Goal: Transaction & Acquisition: Download file/media

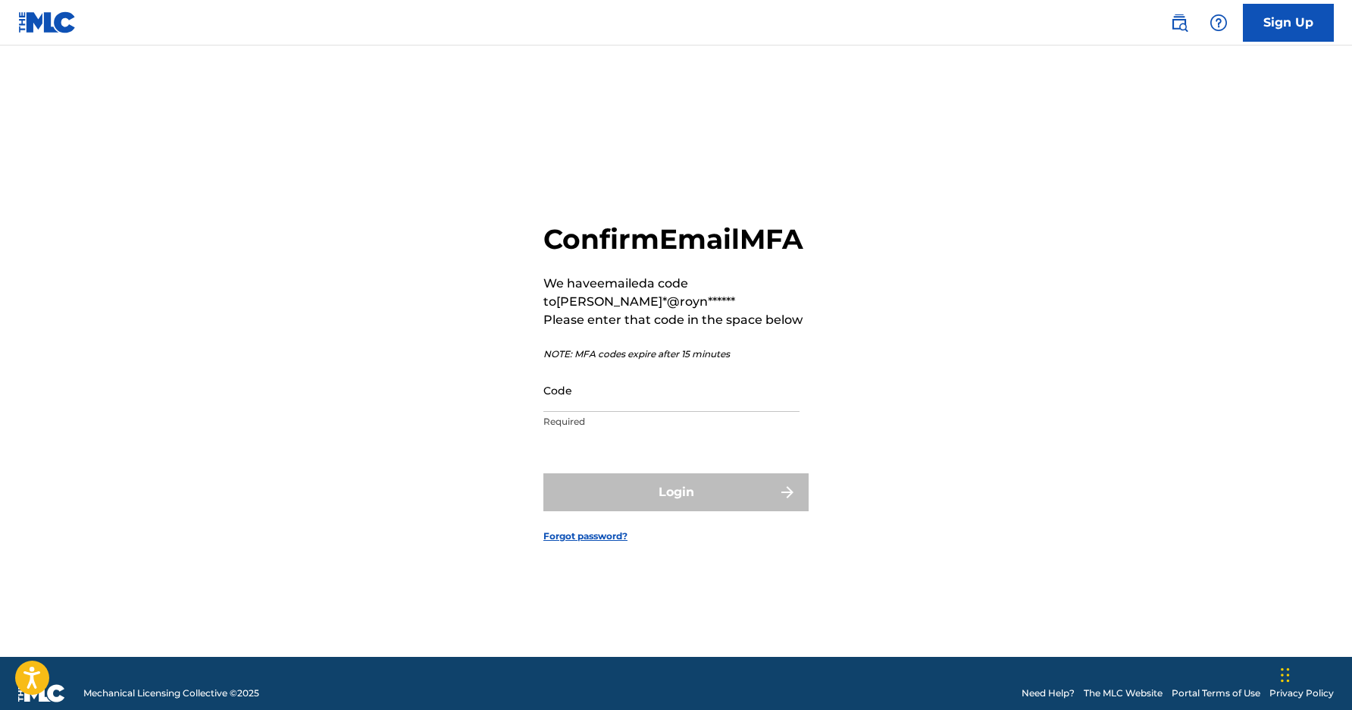
click at [224, 269] on div "Confirm Email MFA We have emailed a code to [PERSON_NAME]*@royn****** Please en…" at bounding box center [676, 369] width 1061 height 573
paste input "910211"
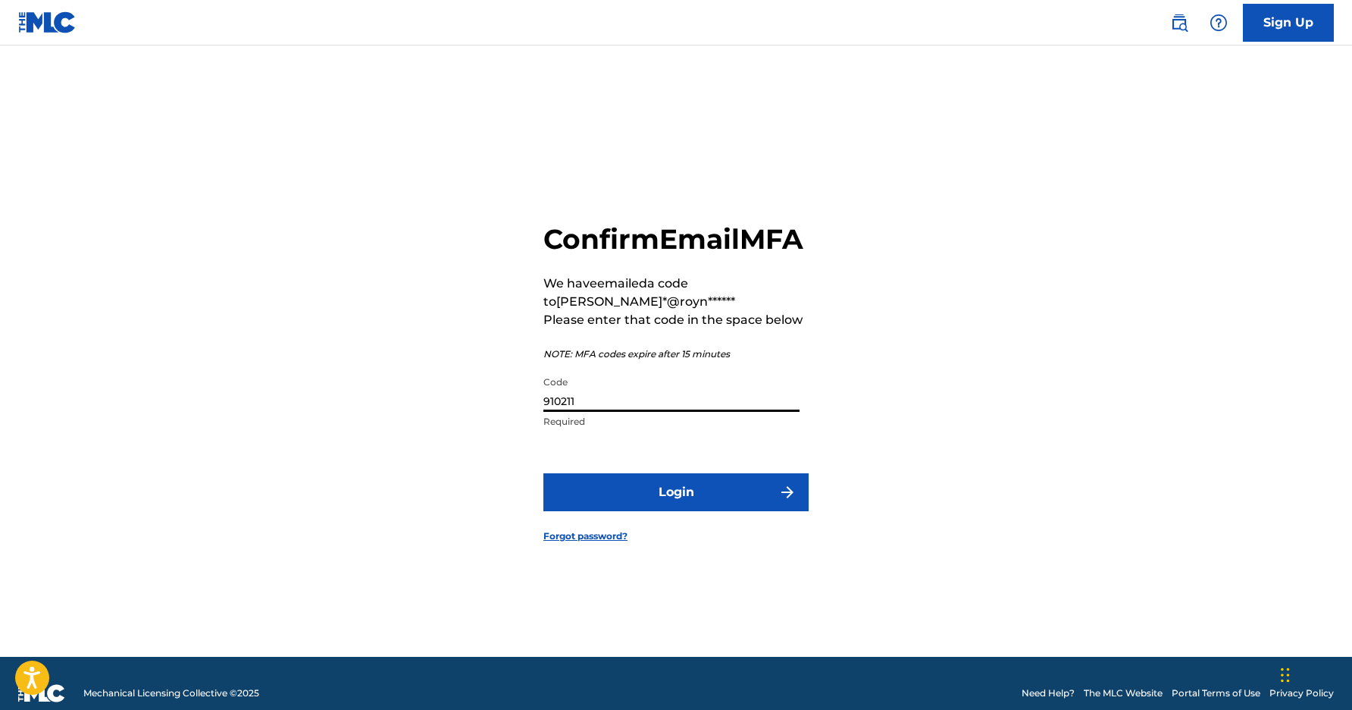
type input "910211"
click at [719, 511] on button "Login" at bounding box center [676, 492] width 265 height 38
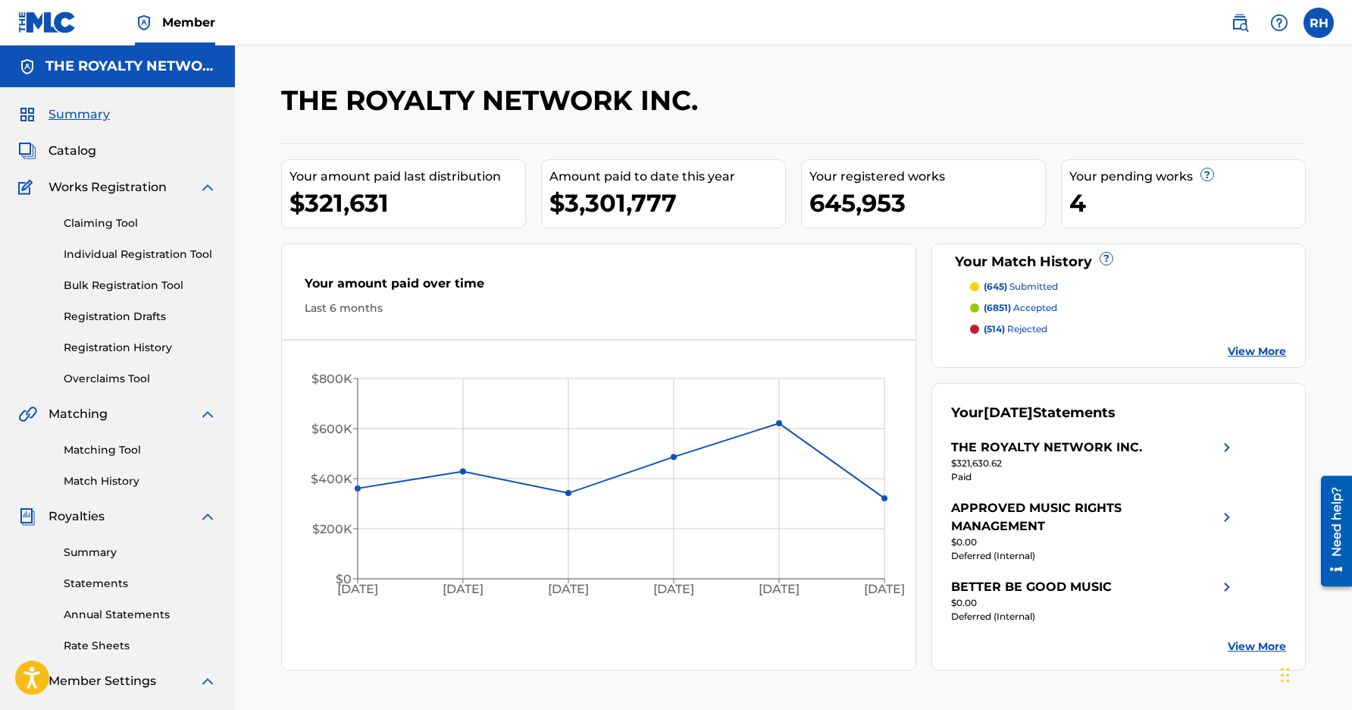
click at [1263, 352] on link "View More" at bounding box center [1257, 351] width 58 height 16
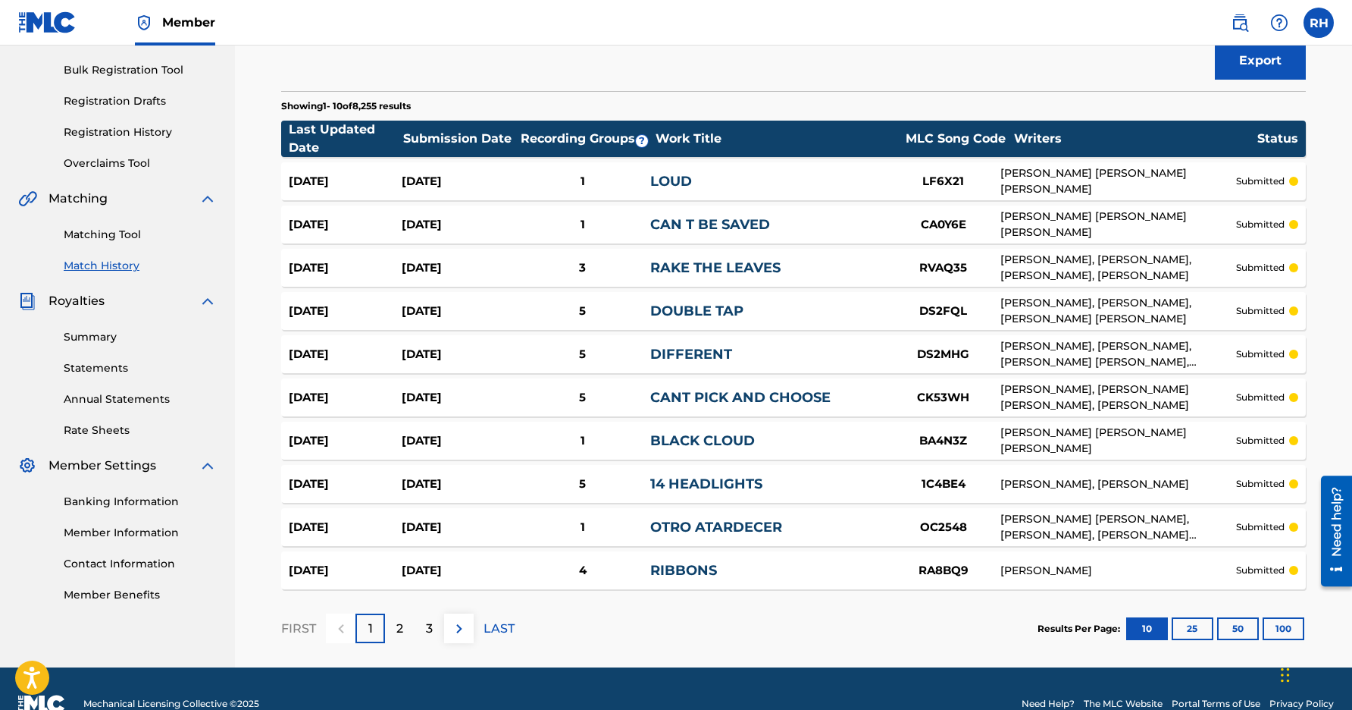
scroll to position [246, 0]
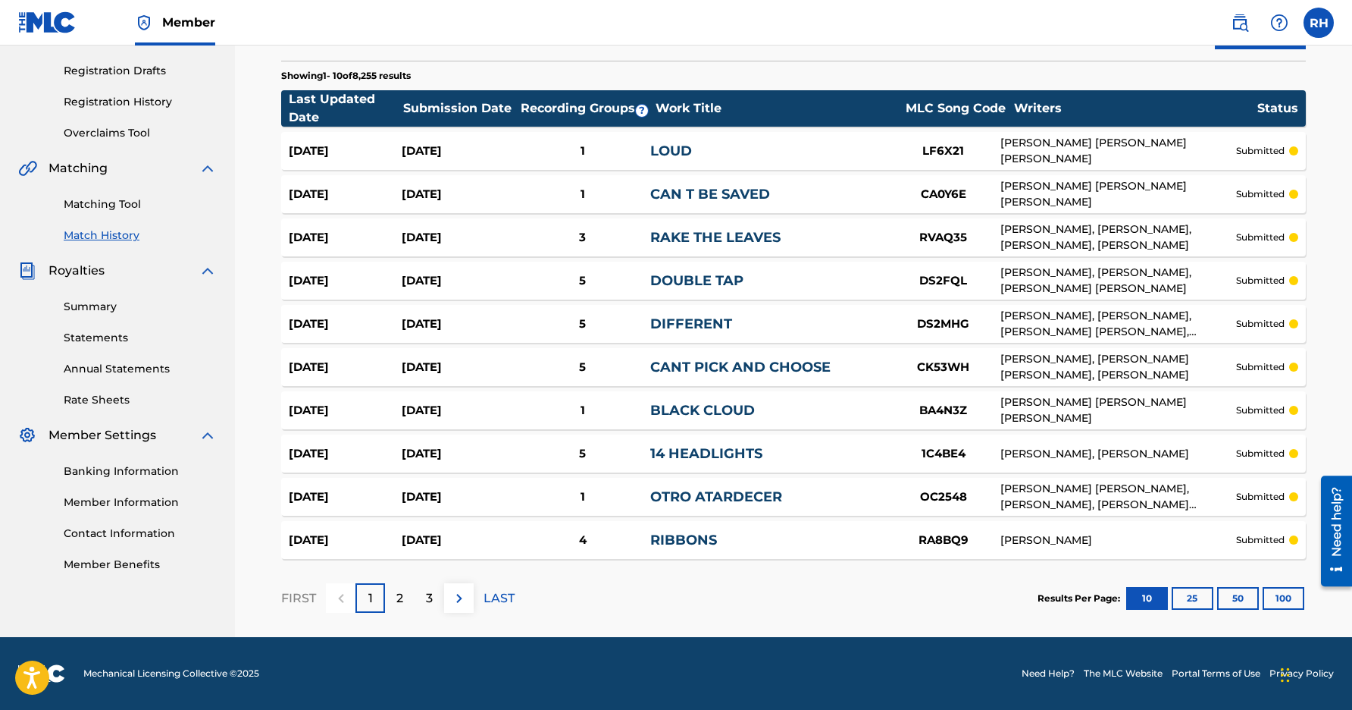
click at [494, 600] on p "LAST" at bounding box center [499, 598] width 31 height 18
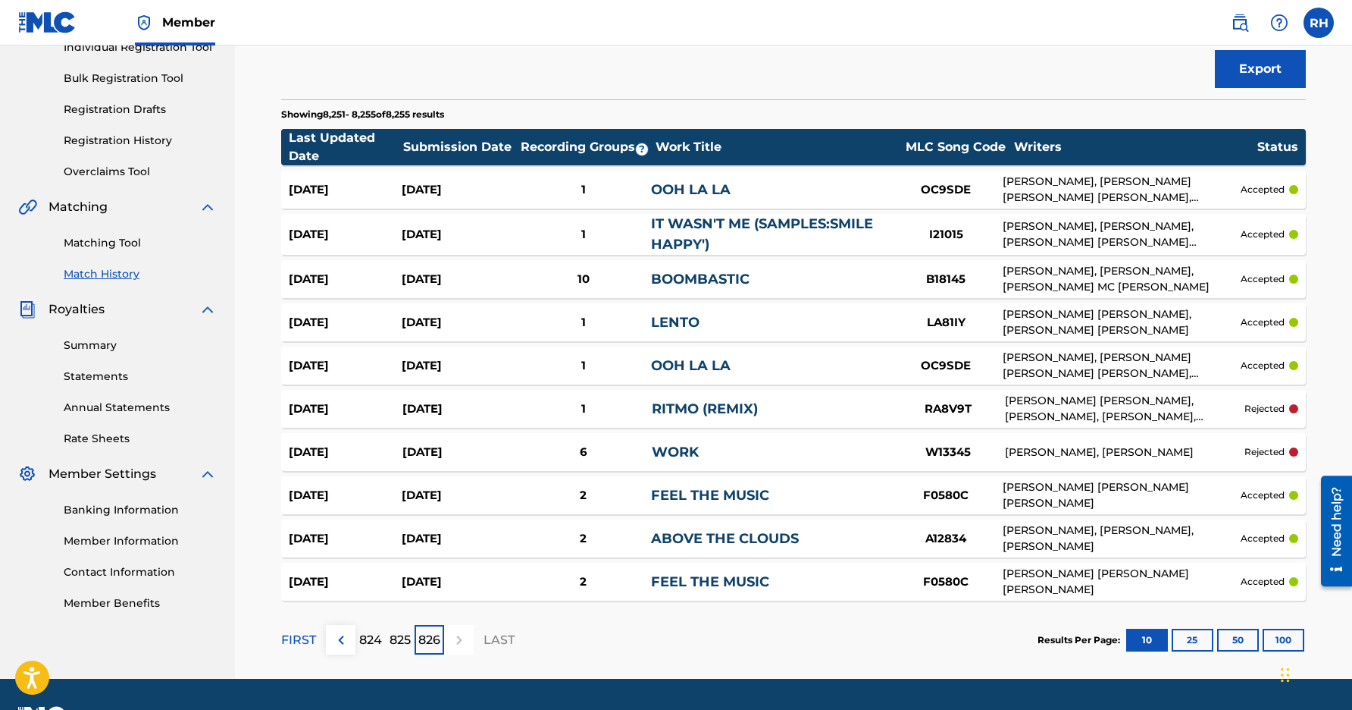
scroll to position [249, 0]
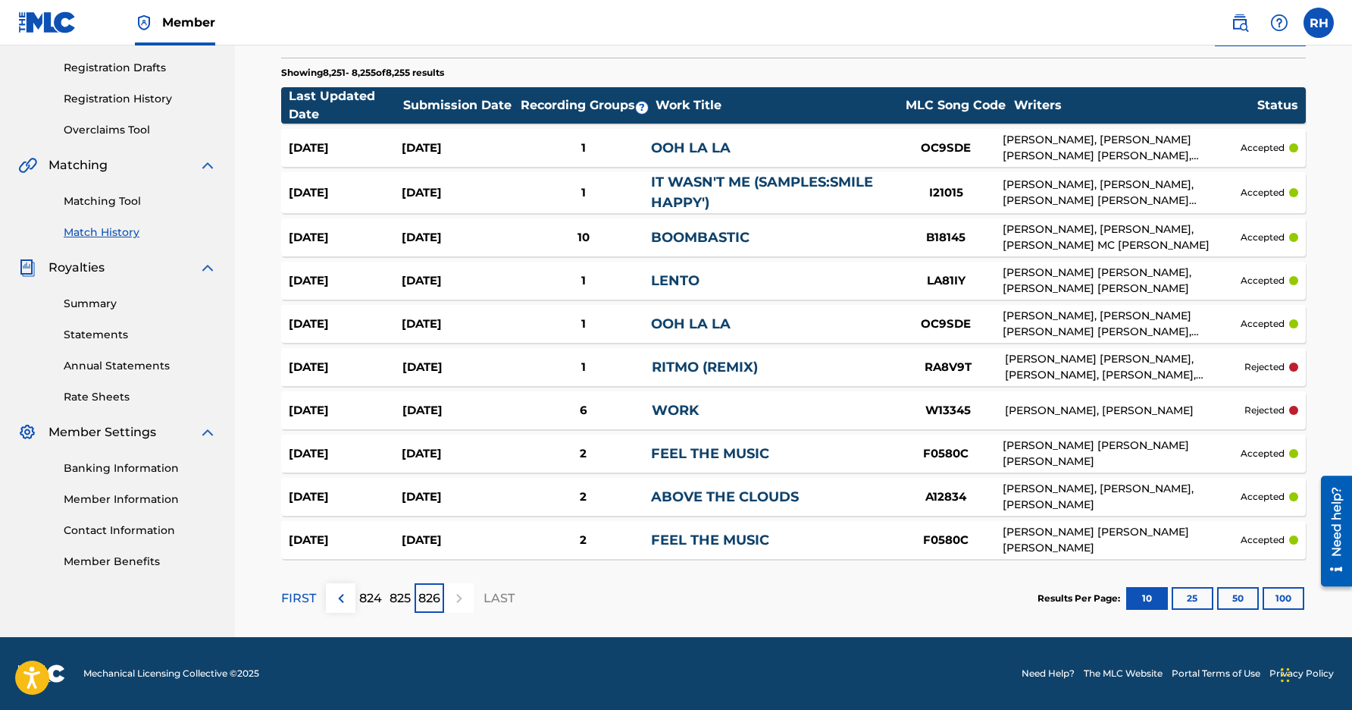
click at [308, 591] on p "FIRST" at bounding box center [298, 598] width 35 height 18
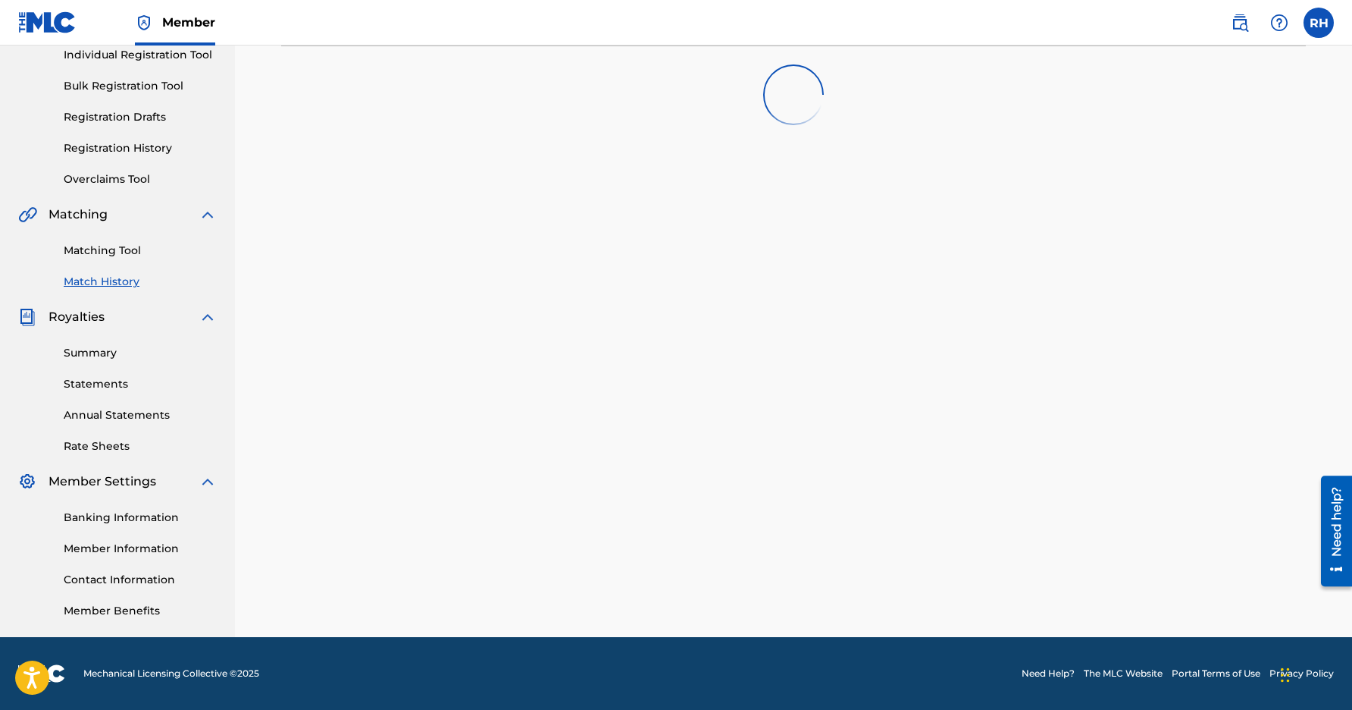
scroll to position [246, 0]
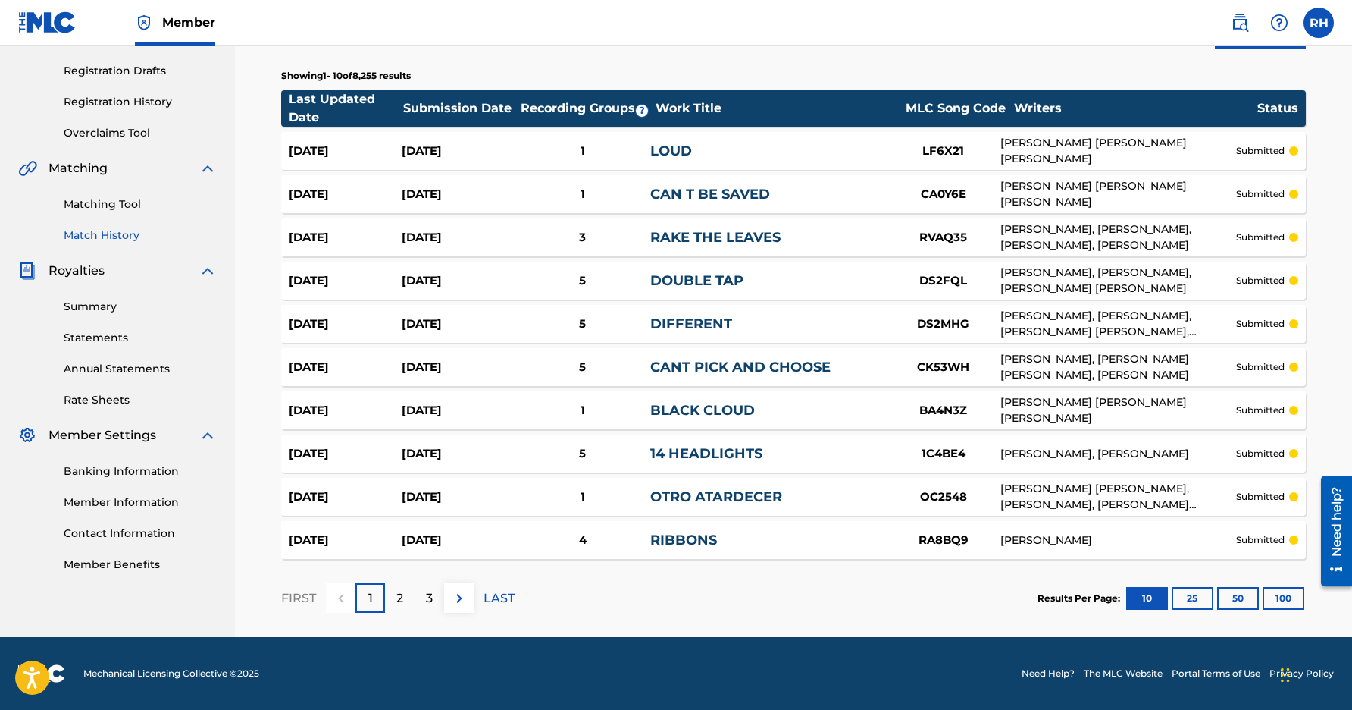
click at [452, 595] on img at bounding box center [459, 598] width 18 height 18
click at [455, 600] on img at bounding box center [459, 598] width 18 height 18
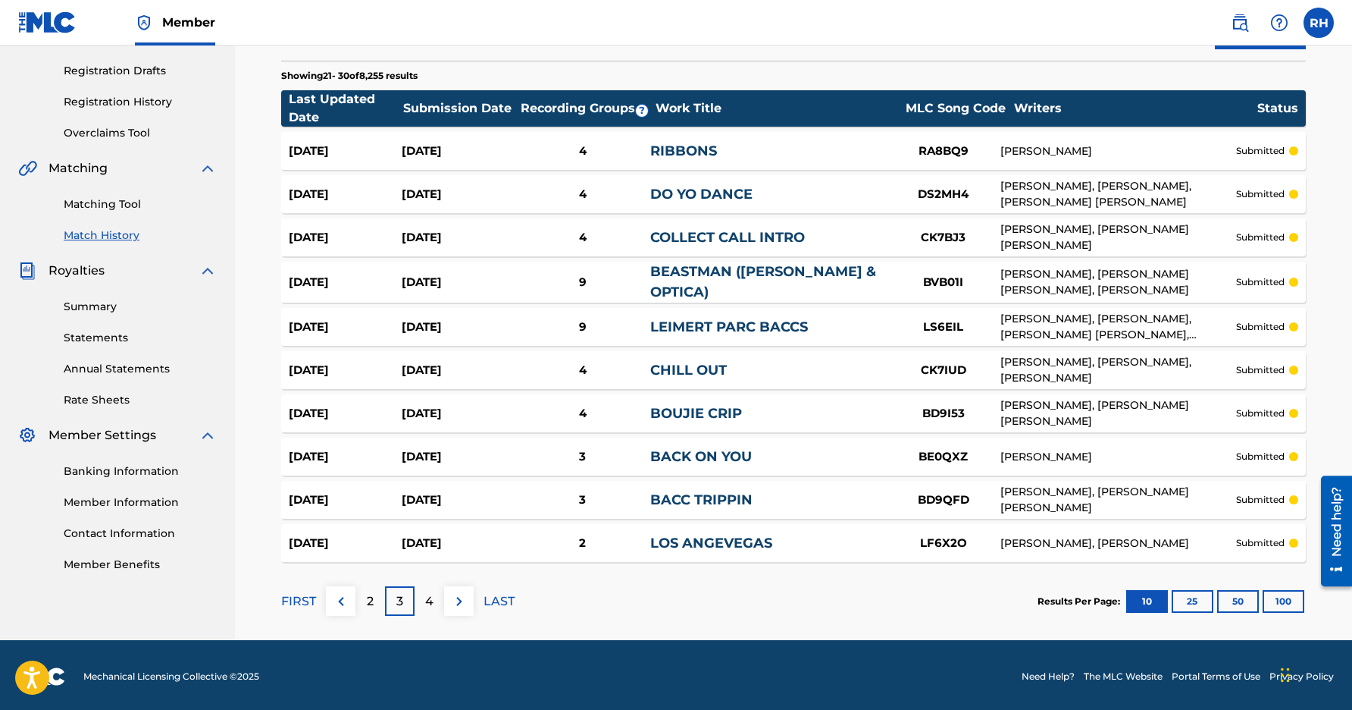
click at [455, 600] on img at bounding box center [459, 601] width 18 height 18
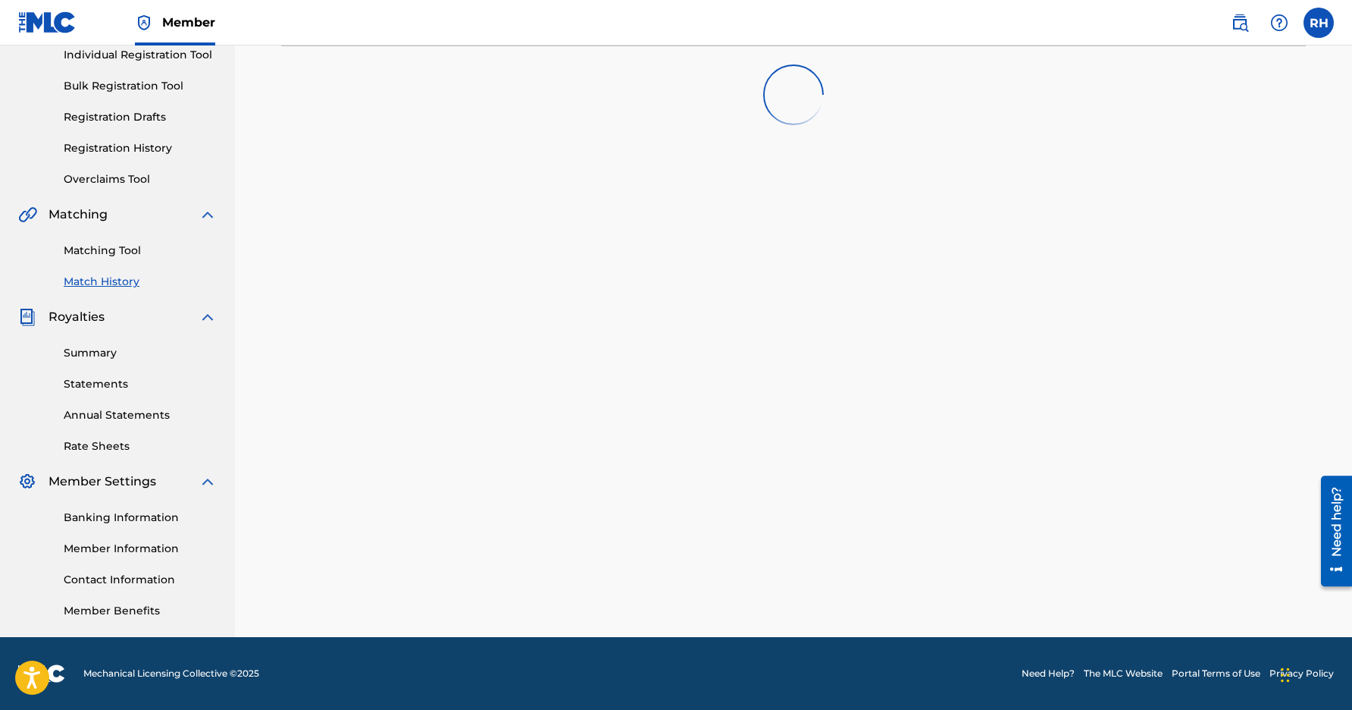
scroll to position [246, 0]
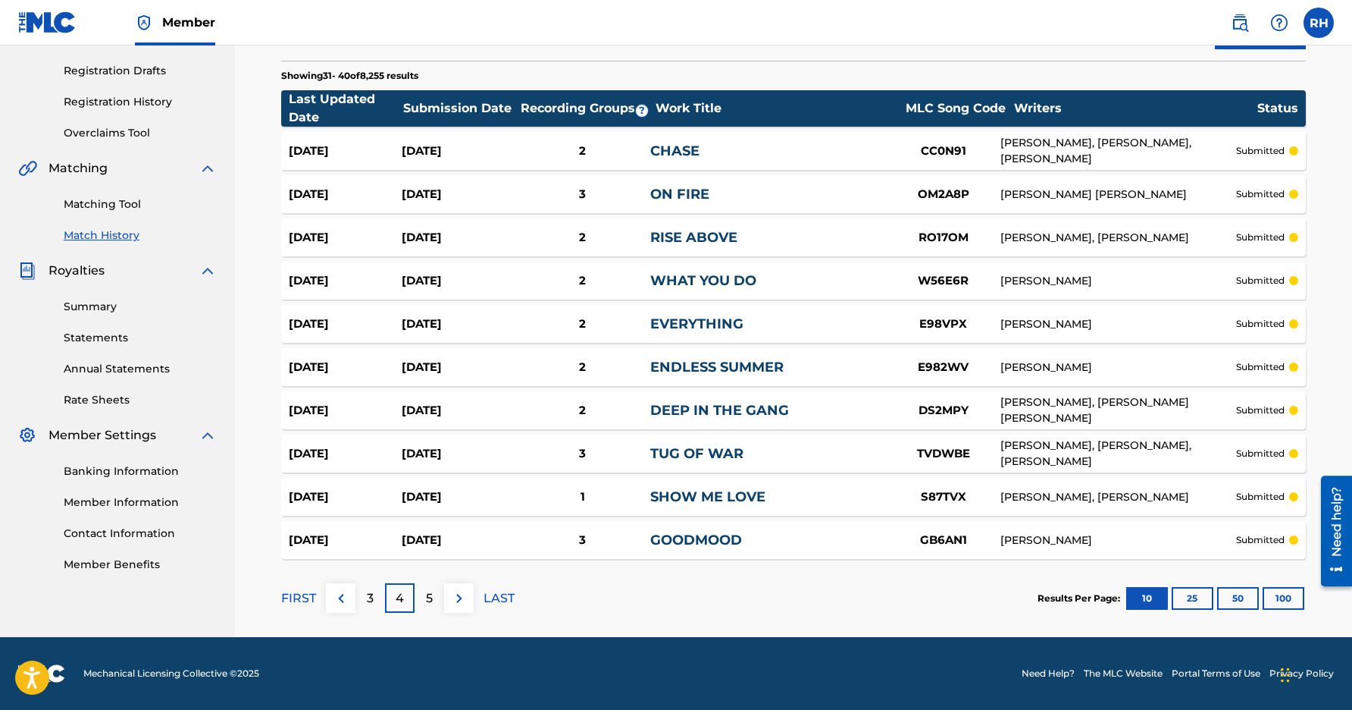
click at [455, 600] on img at bounding box center [459, 598] width 18 height 18
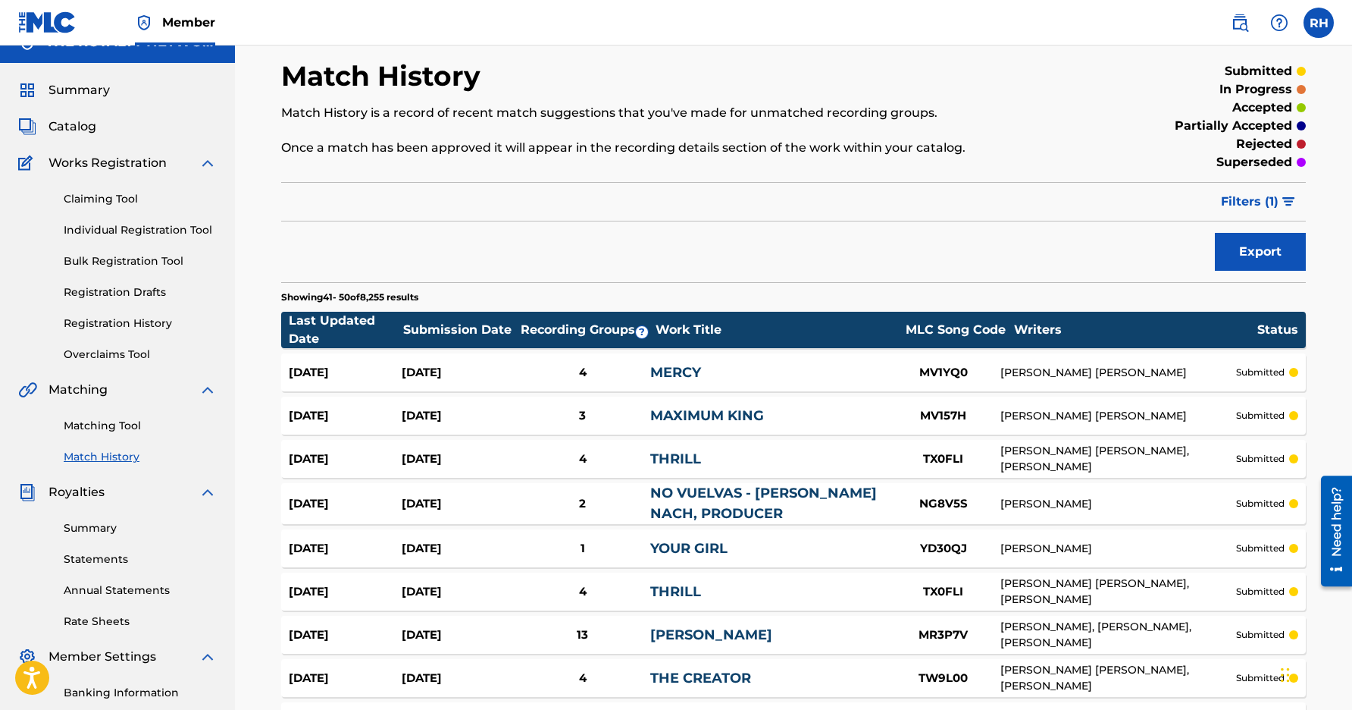
scroll to position [18, 0]
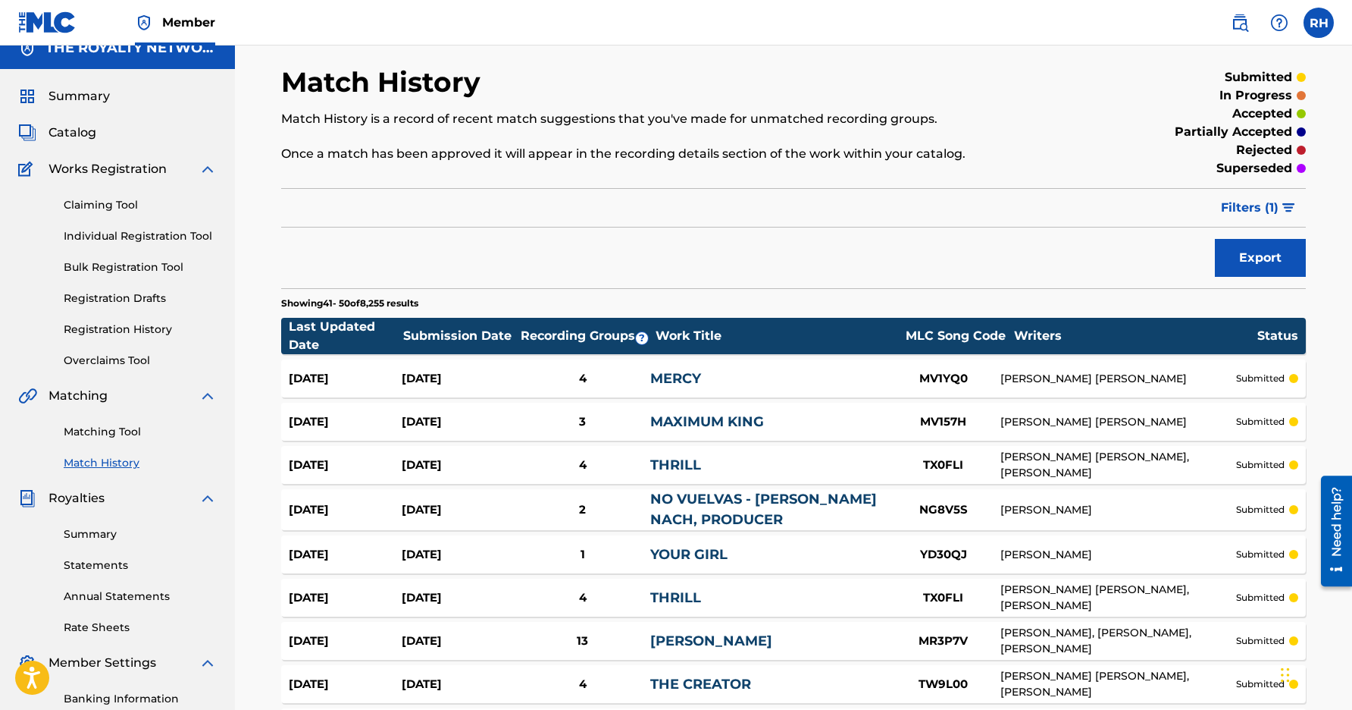
click at [1265, 204] on span "Filters ( 1 )" at bounding box center [1250, 208] width 58 height 18
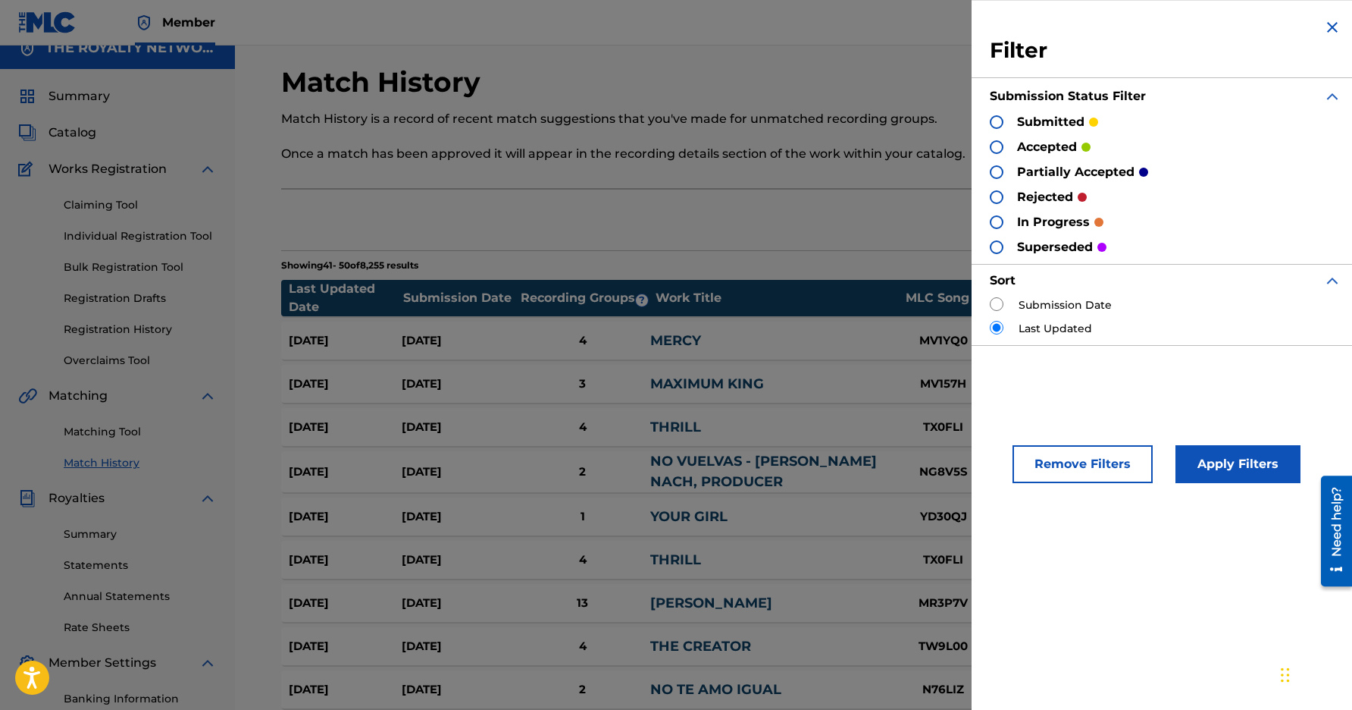
click at [1066, 166] on p "partially accepted" at bounding box center [1076, 172] width 118 height 18
click at [990, 121] on div at bounding box center [997, 122] width 14 height 14
click at [998, 124] on img at bounding box center [997, 122] width 11 height 11
click at [998, 141] on div at bounding box center [997, 147] width 14 height 14
click at [1225, 456] on button "Apply Filters" at bounding box center [1238, 464] width 125 height 38
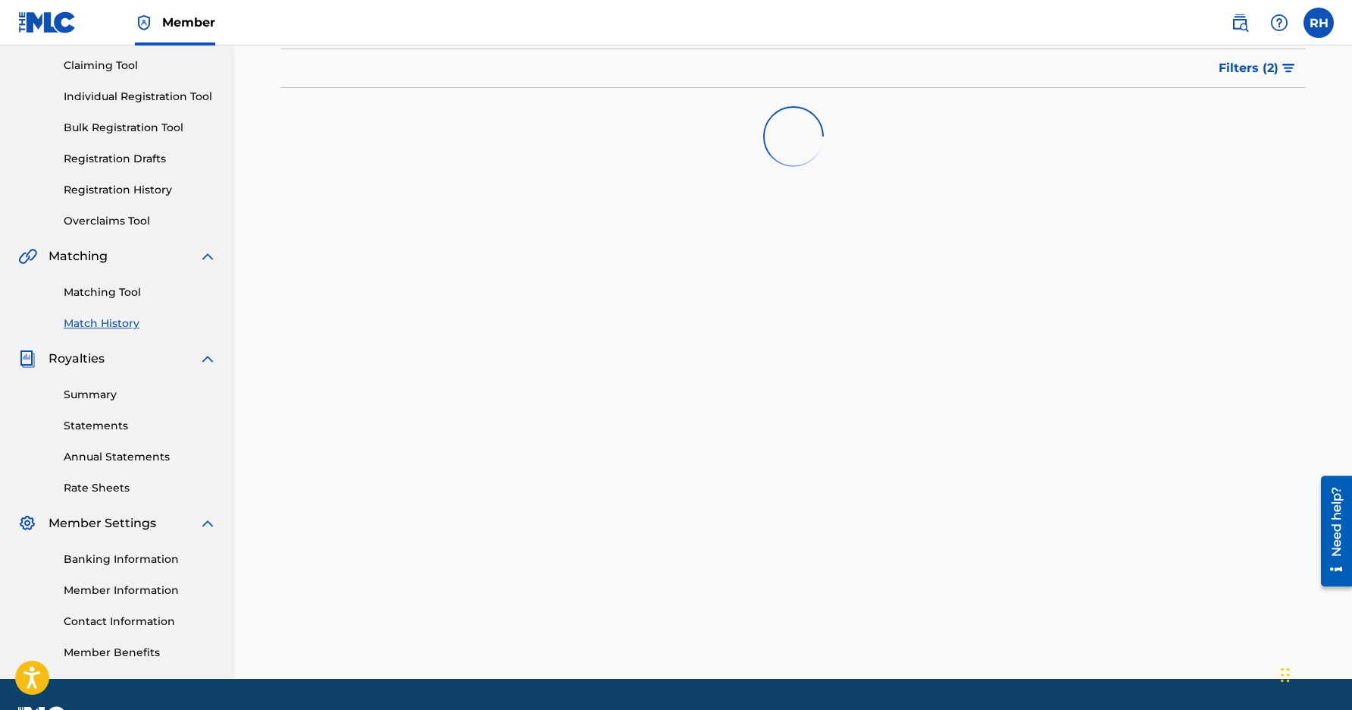
scroll to position [199, 0]
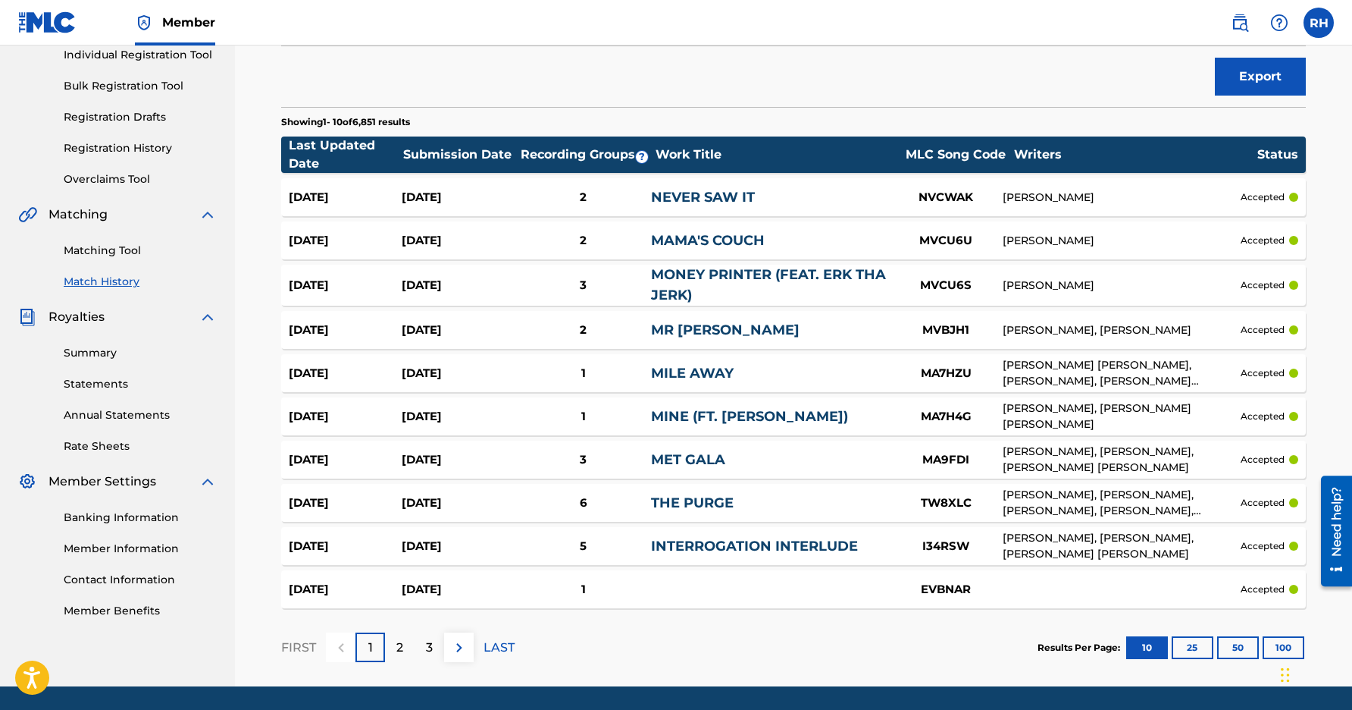
click at [726, 588] on div "[DATE] [DATE] 1 EVBNAR accepted" at bounding box center [793, 589] width 1025 height 38
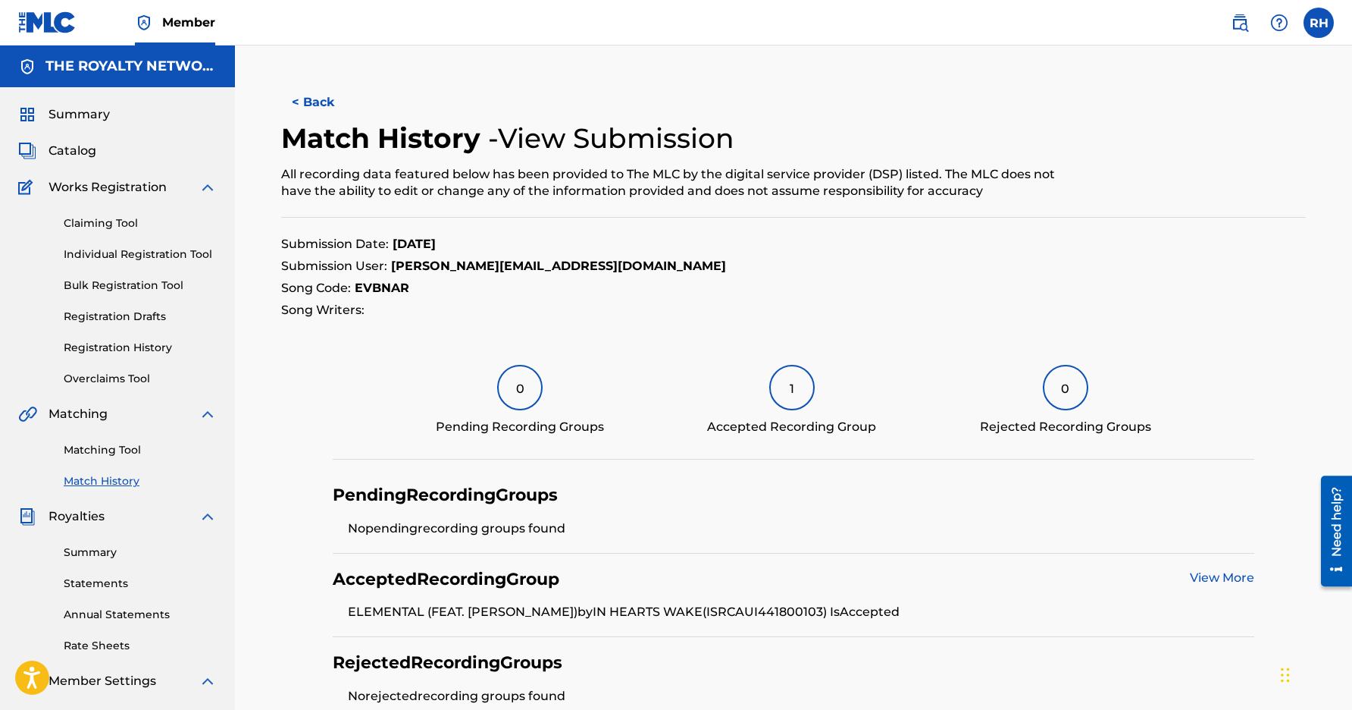
click at [330, 102] on button "< Back" at bounding box center [326, 102] width 91 height 38
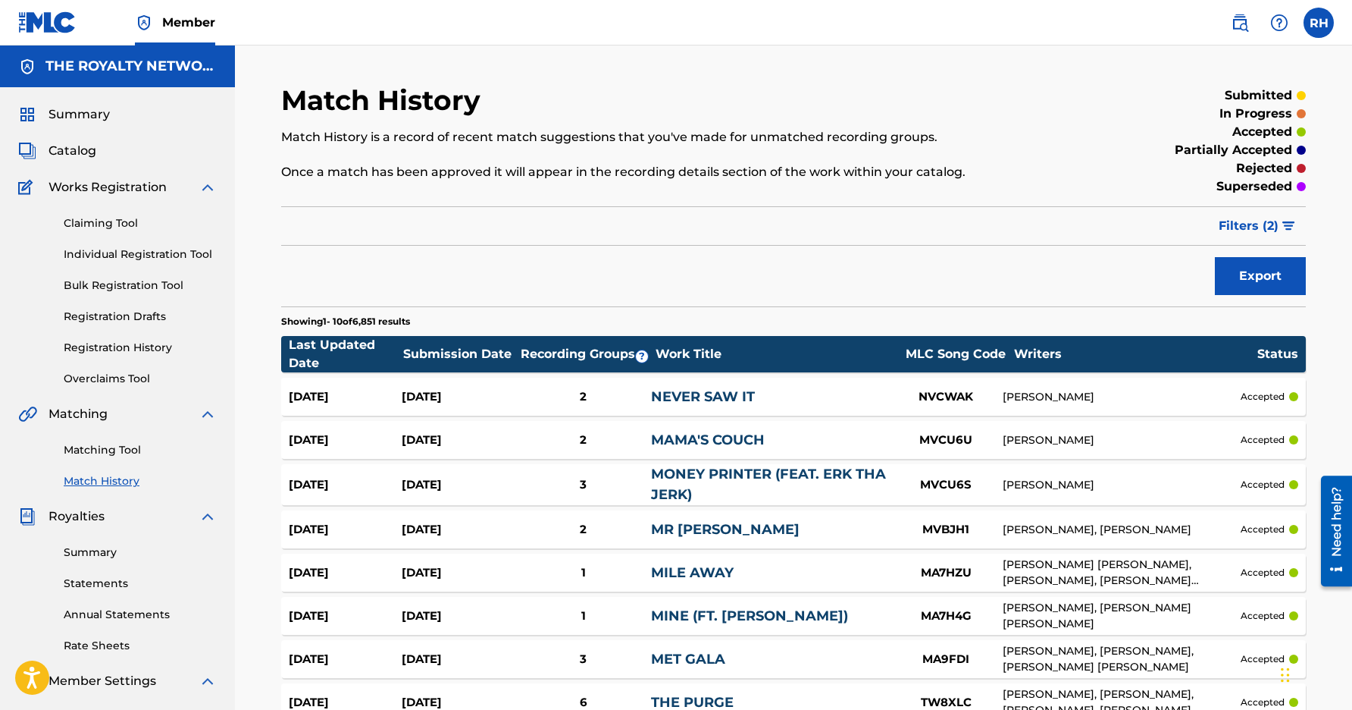
click at [63, 32] on img at bounding box center [47, 22] width 58 height 22
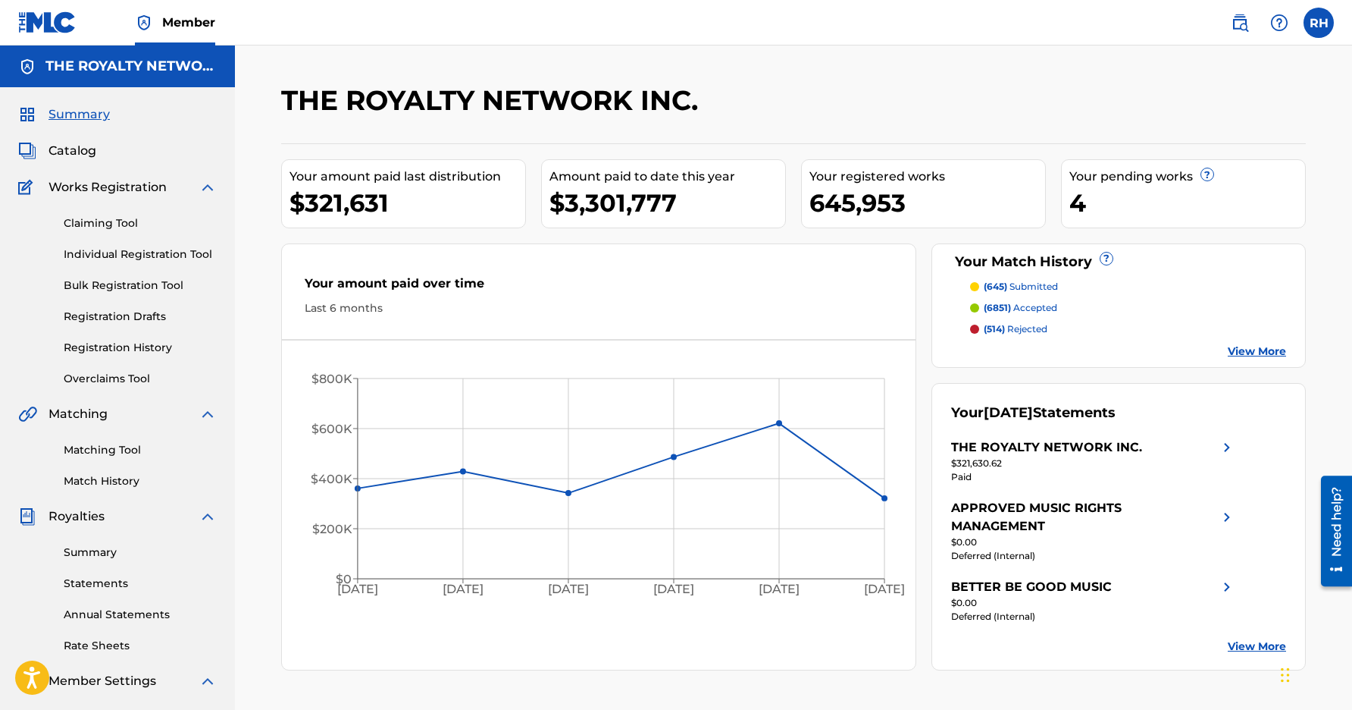
click at [77, 152] on span "Catalog" at bounding box center [73, 151] width 48 height 18
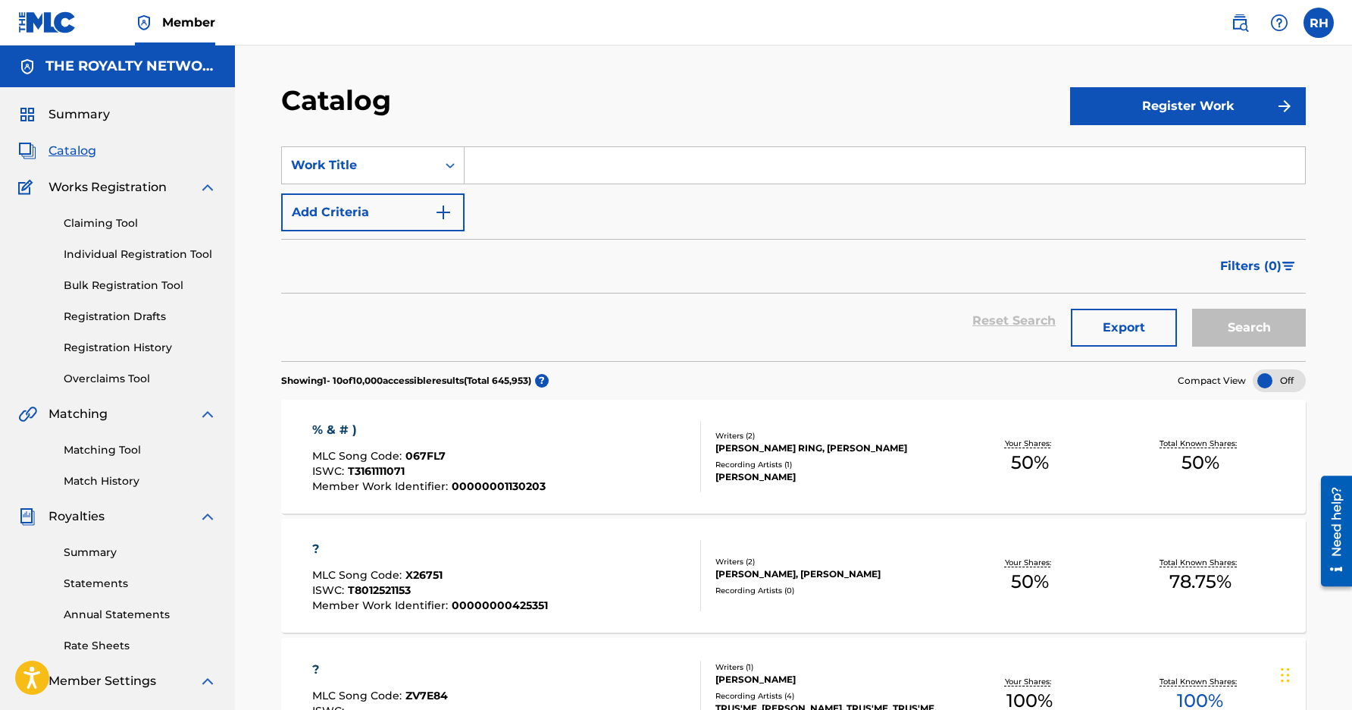
click at [1142, 321] on button "Export" at bounding box center [1124, 328] width 106 height 38
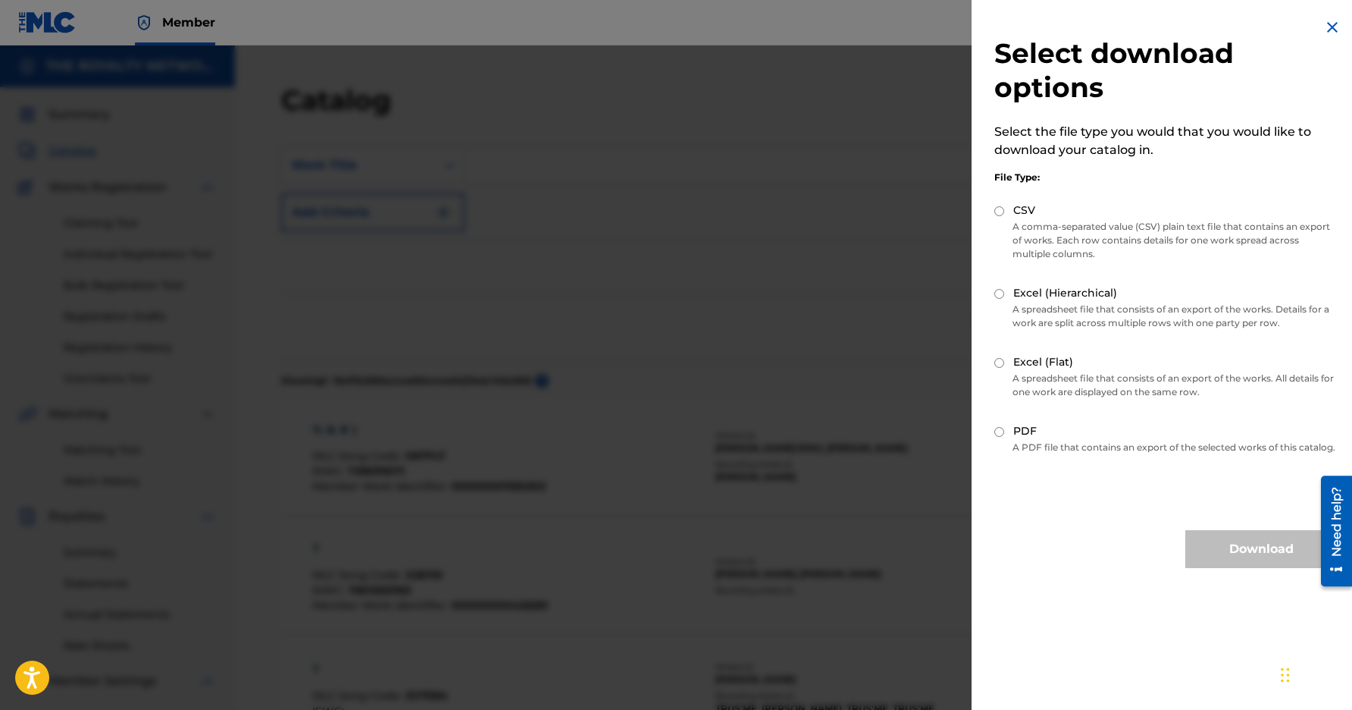
click at [1007, 208] on div "CSV" at bounding box center [1166, 210] width 343 height 17
click at [1001, 219] on div "CSV" at bounding box center [1166, 210] width 343 height 17
click at [998, 212] on input "CSV" at bounding box center [1000, 211] width 10 height 10
radio input "true"
click at [1208, 547] on button "Download" at bounding box center [1262, 549] width 152 height 38
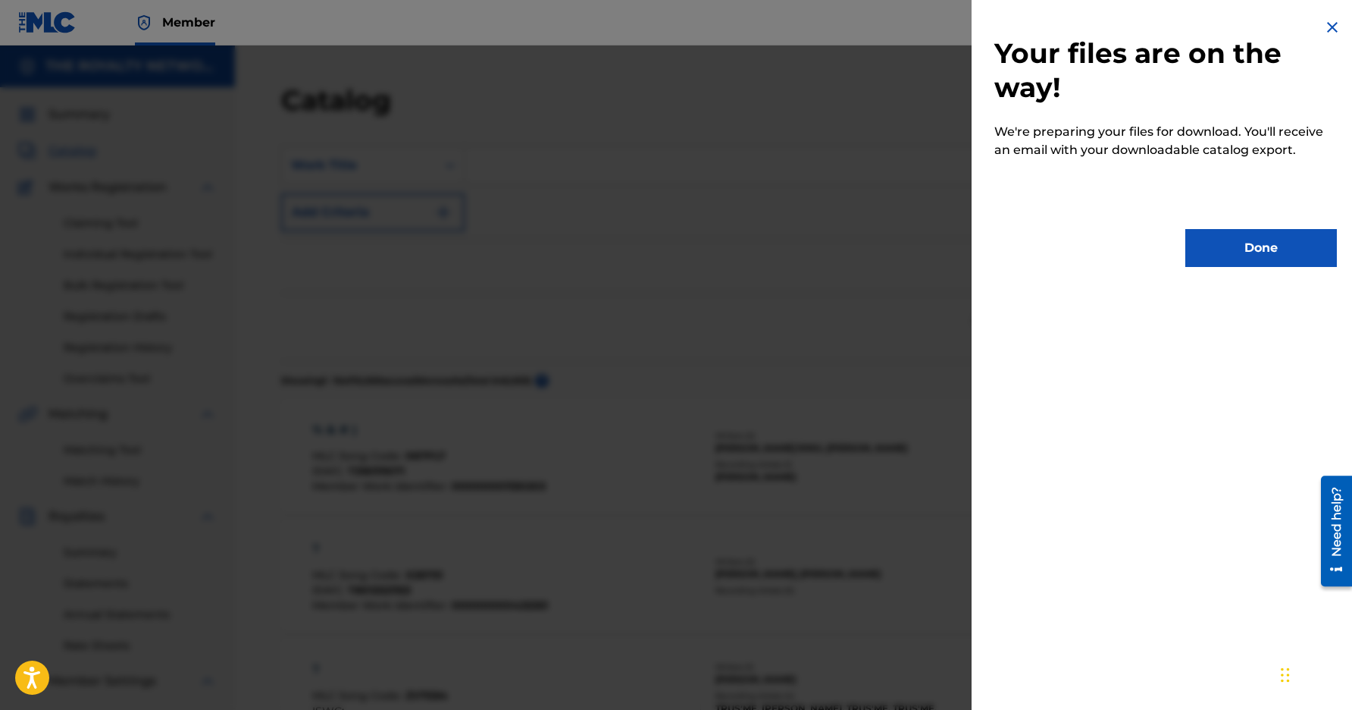
click at [1267, 243] on button "Done" at bounding box center [1262, 248] width 152 height 38
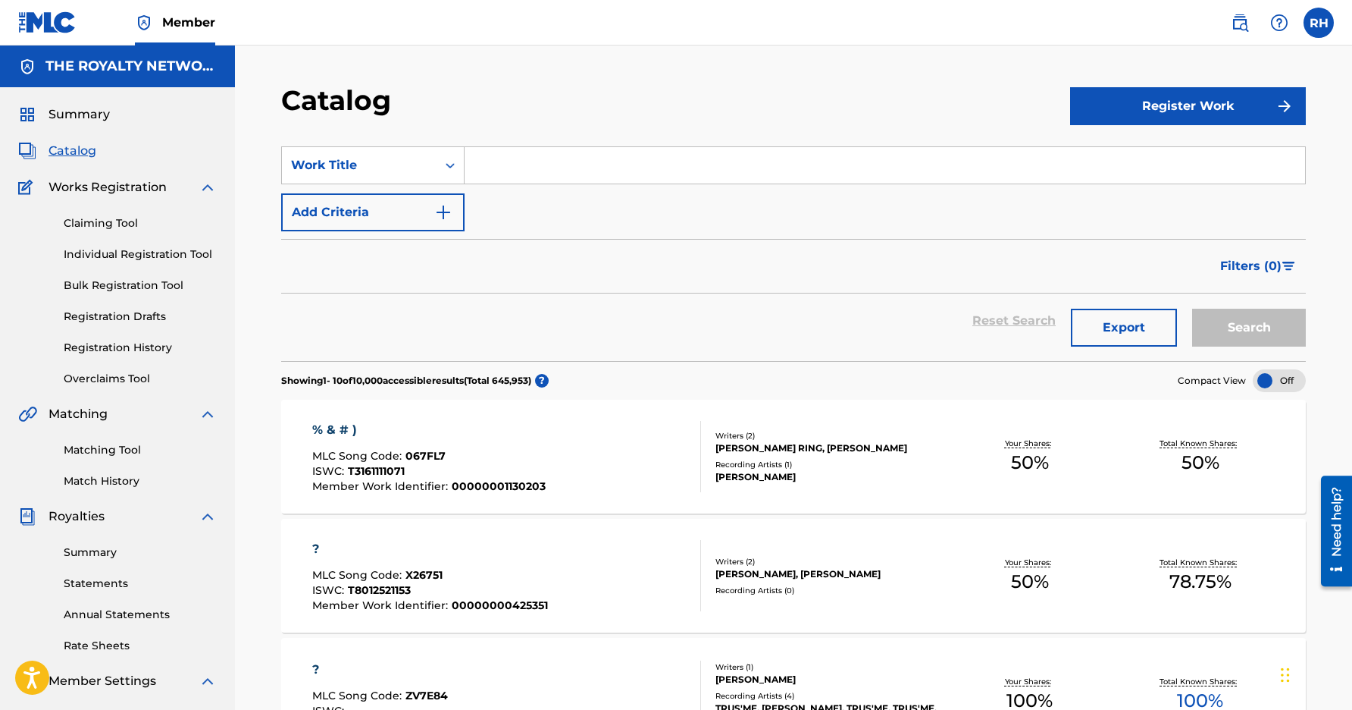
click at [1243, 26] on img at bounding box center [1240, 23] width 18 height 18
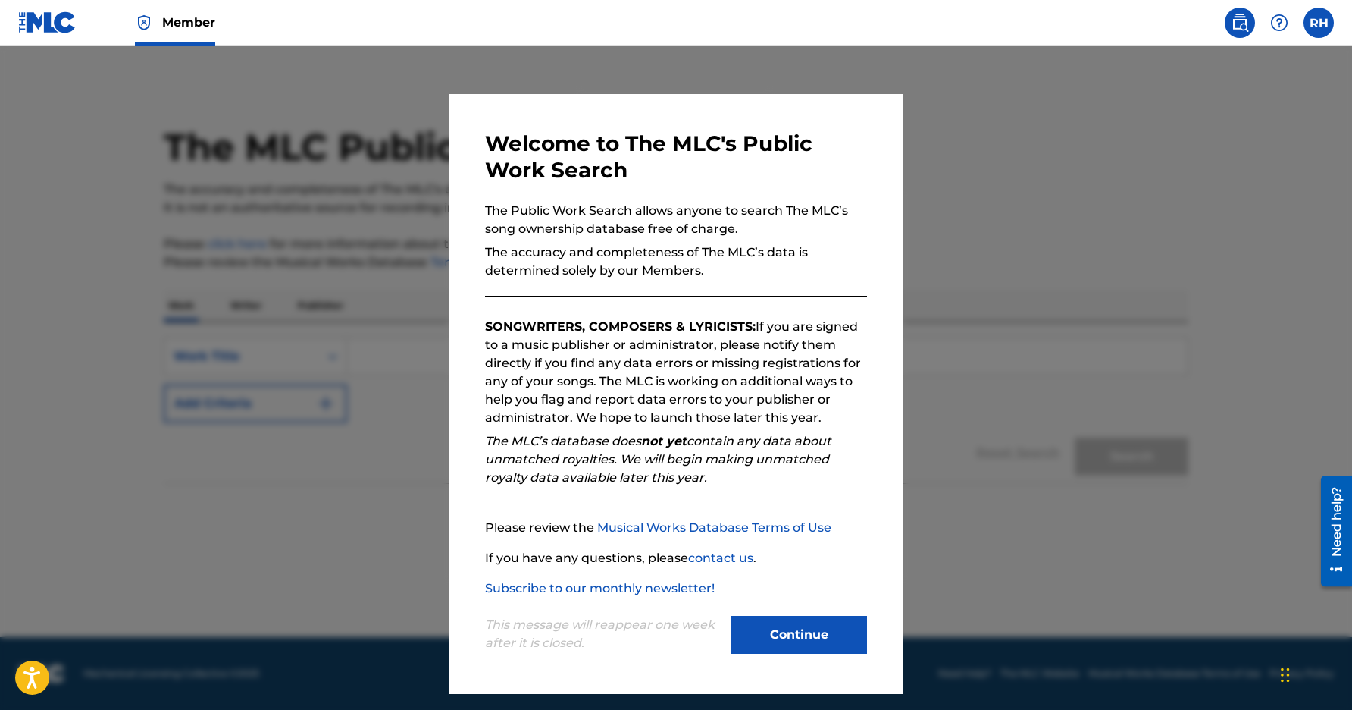
click at [1243, 26] on img at bounding box center [1240, 23] width 18 height 18
drag, startPoint x: 1150, startPoint y: 166, endPoint x: 1100, endPoint y: 199, distance: 59.7
click at [1137, 174] on div at bounding box center [676, 400] width 1352 height 710
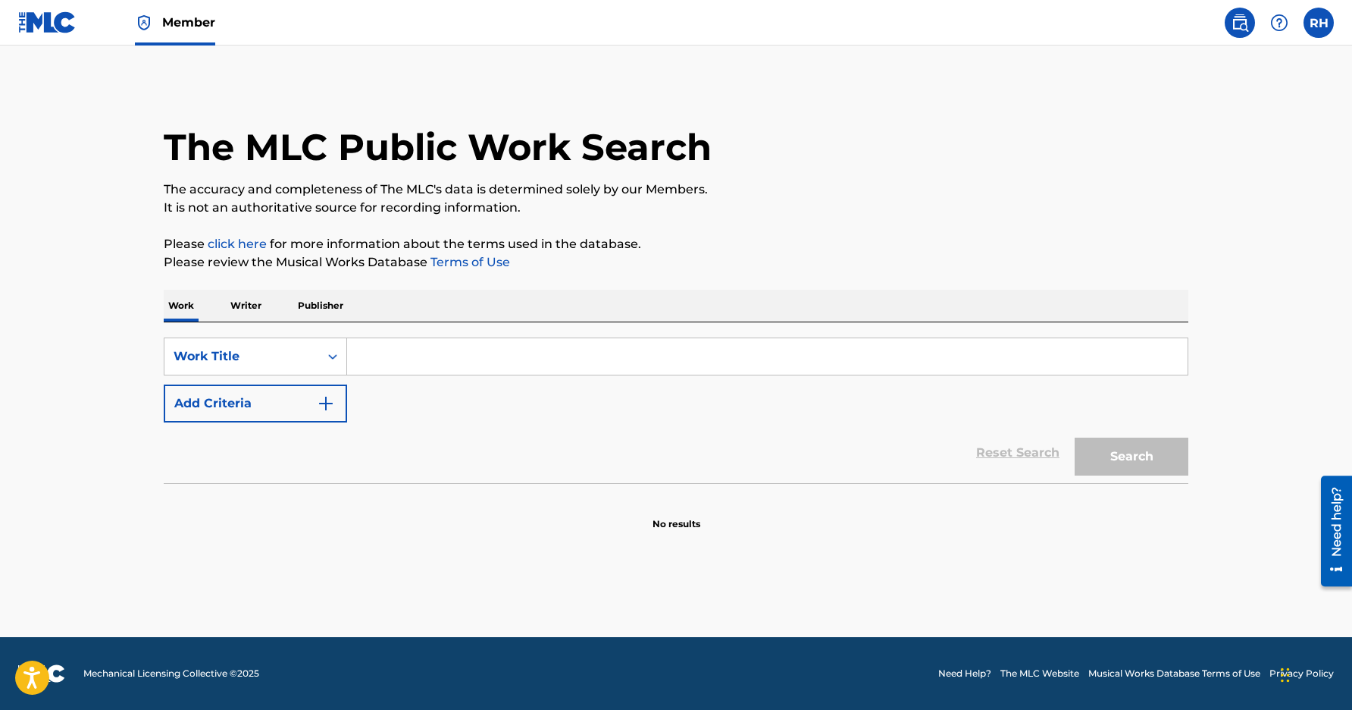
drag, startPoint x: 842, startPoint y: 414, endPoint x: 834, endPoint y: 485, distance: 71.7
drag, startPoint x: 834, startPoint y: 485, endPoint x: 1324, endPoint y: 17, distance: 678.3
click at [1324, 17] on label at bounding box center [1319, 23] width 30 height 30
click at [1319, 23] on input "RH [PERSON_NAME] [PERSON_NAME][EMAIL_ADDRESS][DOMAIN_NAME] Notification Prefere…" at bounding box center [1319, 23] width 0 height 0
click at [42, 26] on img at bounding box center [47, 22] width 58 height 22
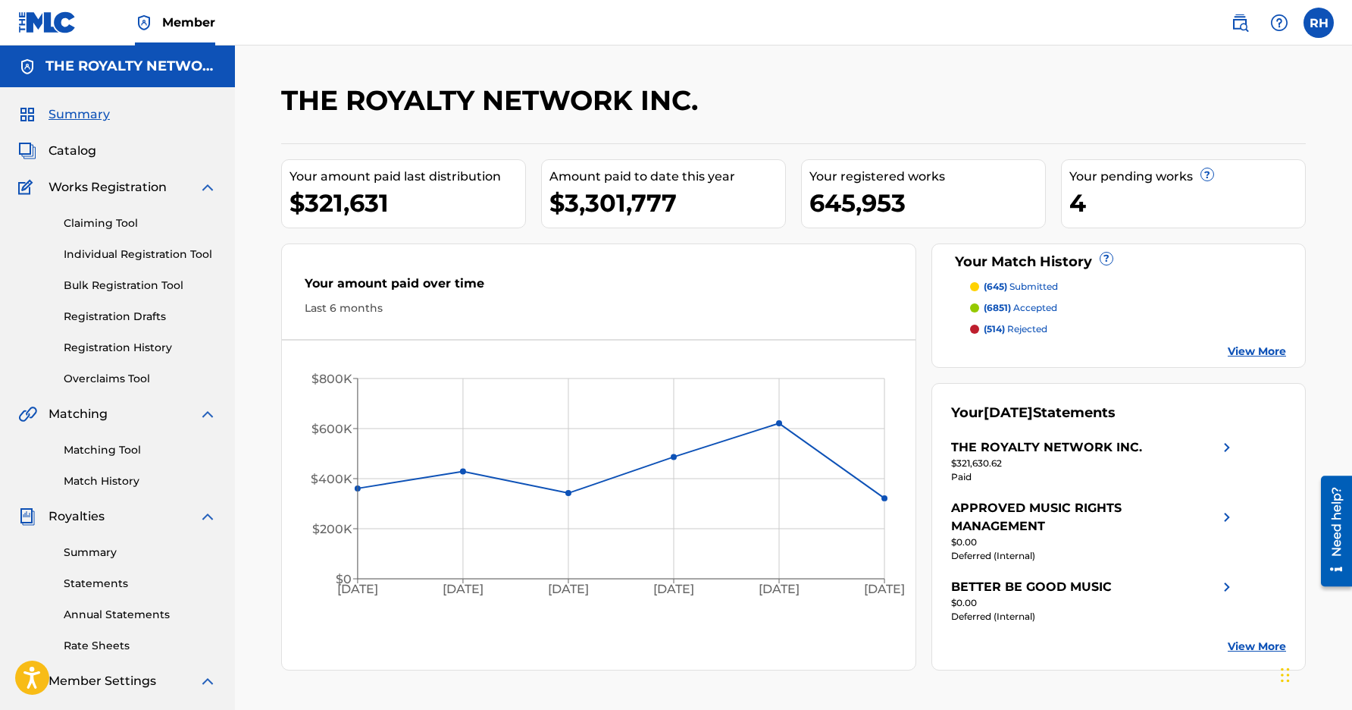
click at [1338, 515] on div "Need help?" at bounding box center [1337, 521] width 20 height 70
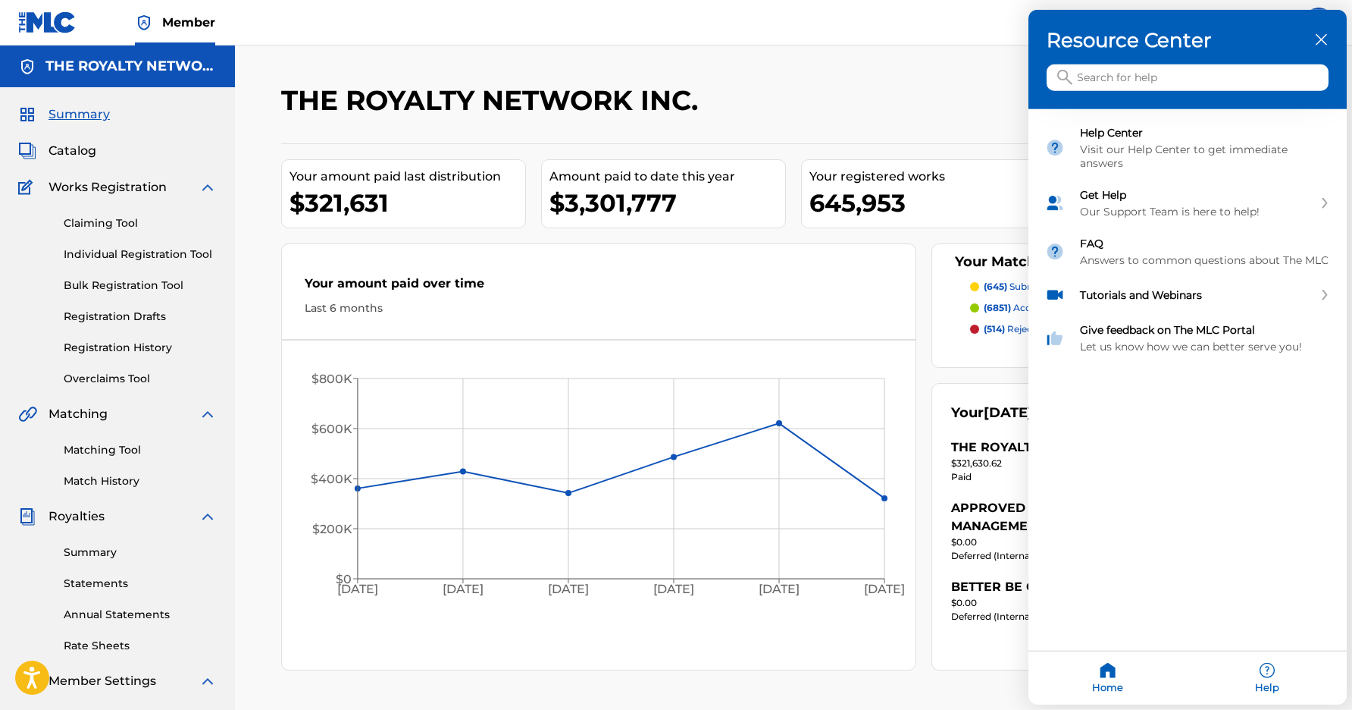
click at [1321, 33] on div "close resource center" at bounding box center [1322, 40] width 14 height 14
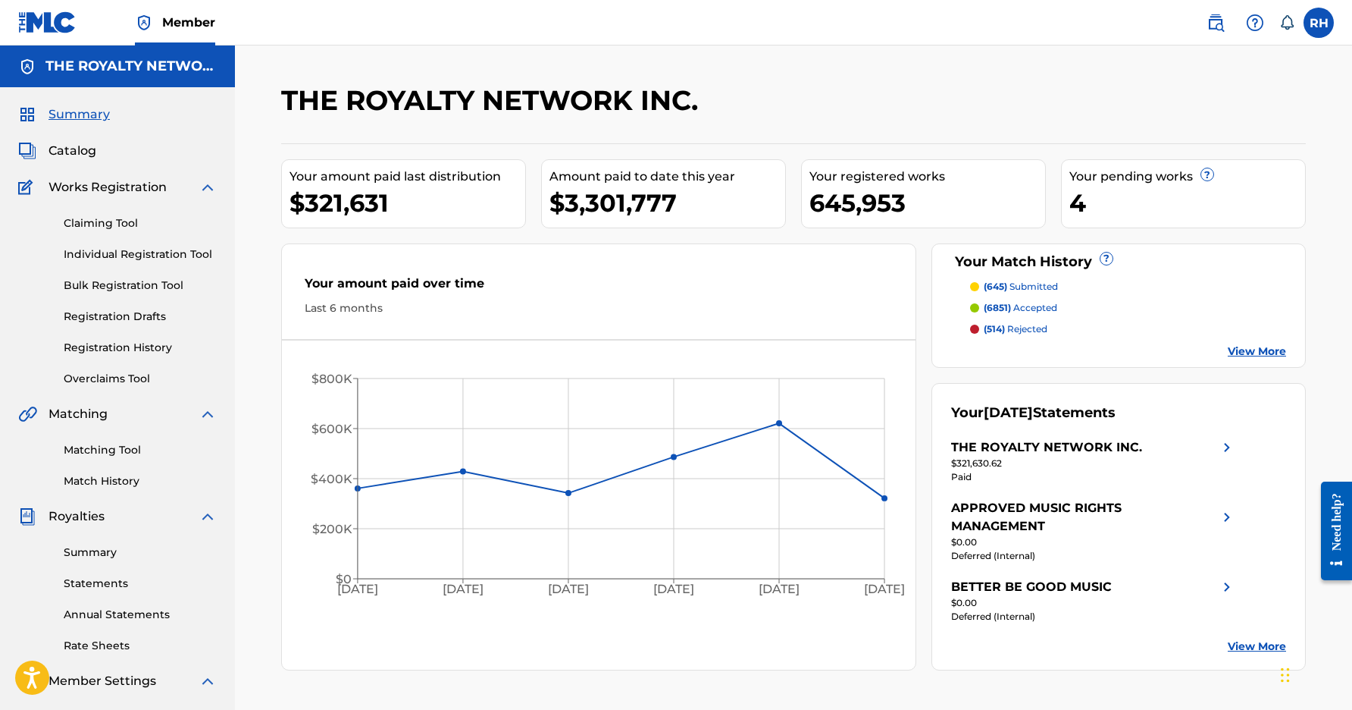
click at [1289, 24] on icon at bounding box center [1287, 22] width 15 height 15
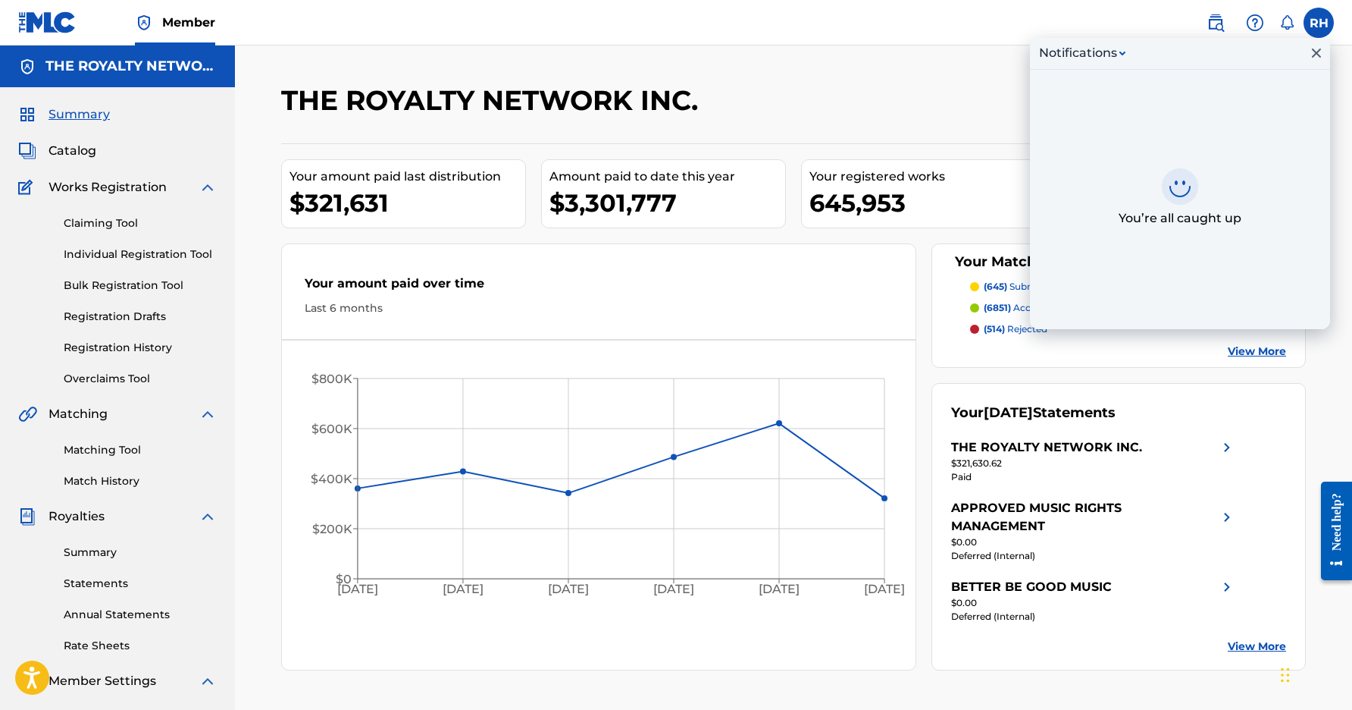
click at [83, 154] on span "Catalog" at bounding box center [73, 151] width 48 height 18
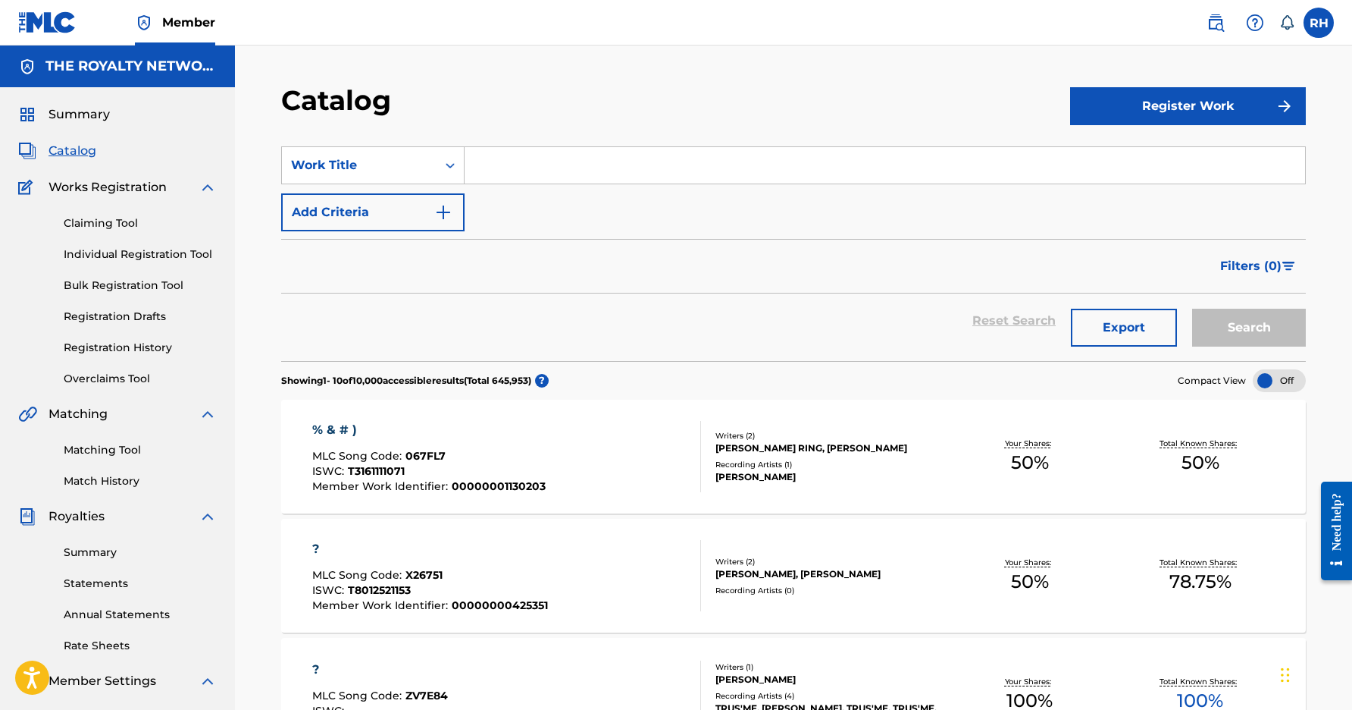
click at [1111, 327] on button "Export" at bounding box center [1124, 328] width 106 height 38
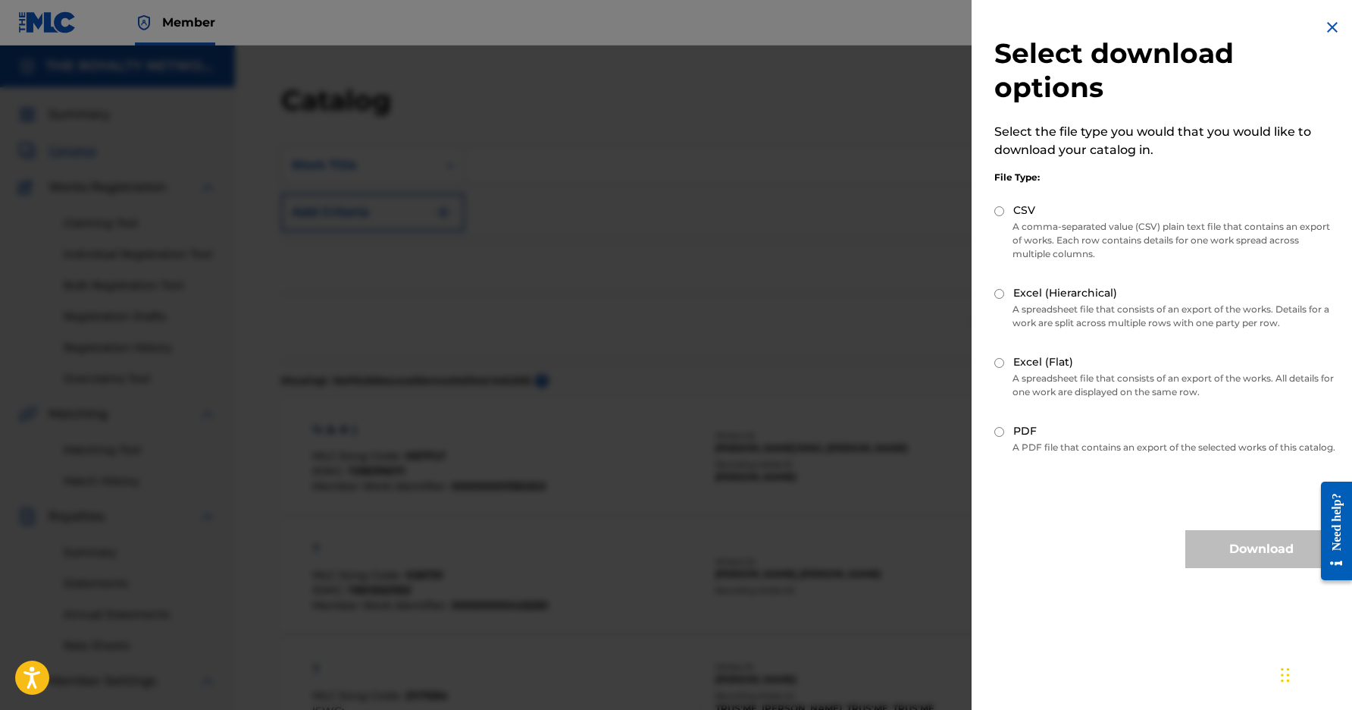
click at [1315, 29] on div "Select download options Select the file type you would that you would like to d…" at bounding box center [1166, 293] width 388 height 586
click at [1324, 29] on img at bounding box center [1333, 27] width 18 height 18
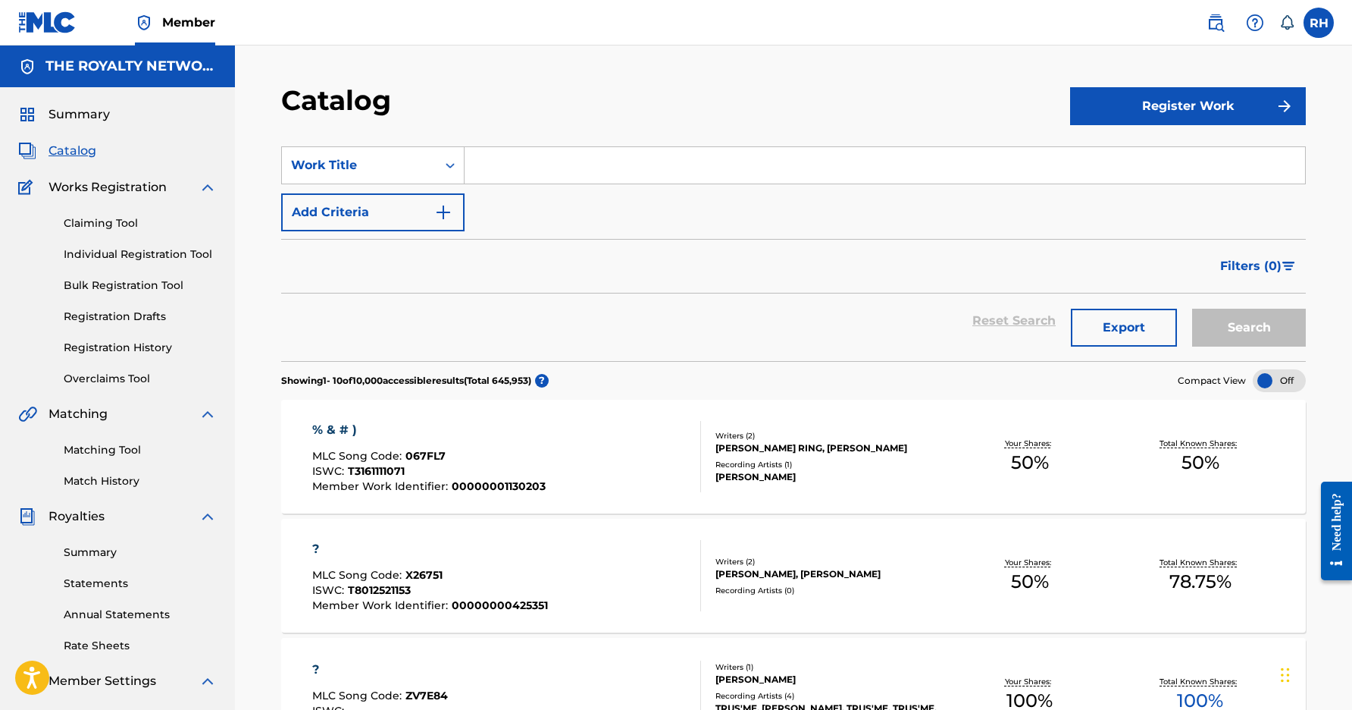
click at [438, 205] on img "Search Form" at bounding box center [443, 212] width 18 height 18
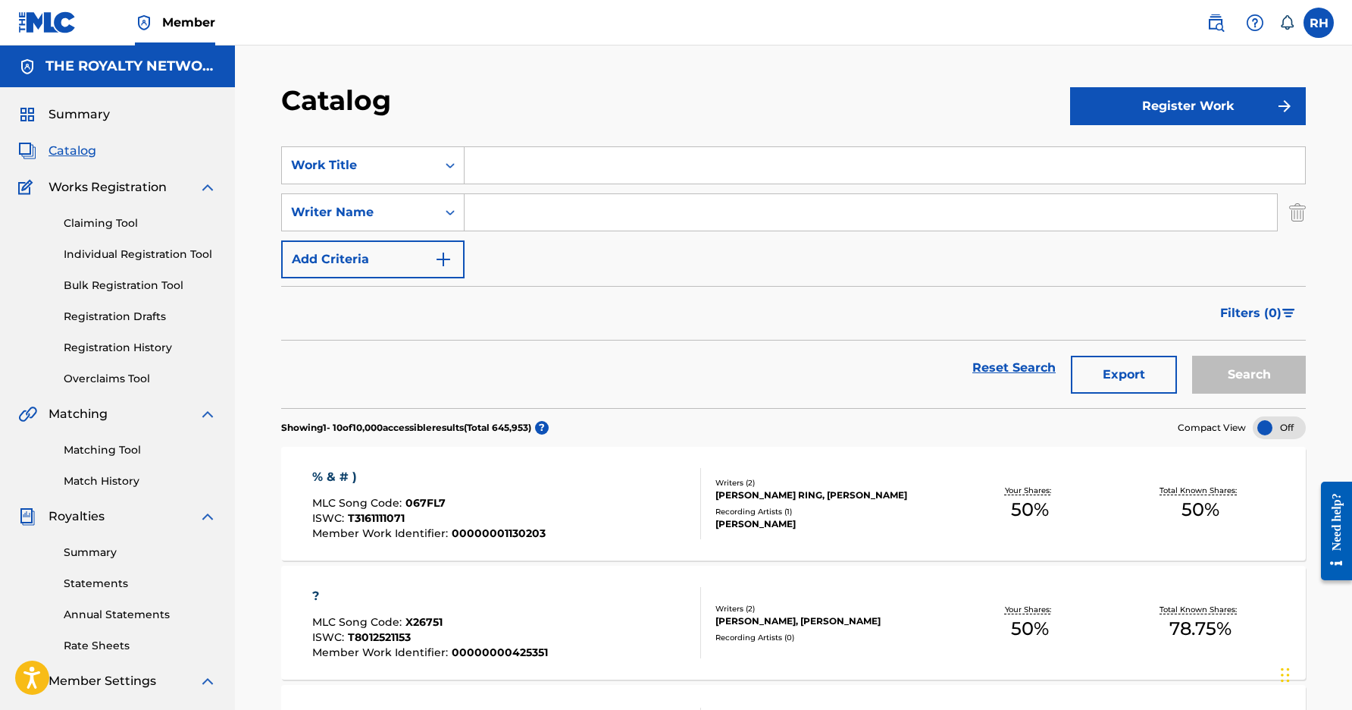
click at [445, 241] on button "Add Criteria" at bounding box center [372, 259] width 183 height 38
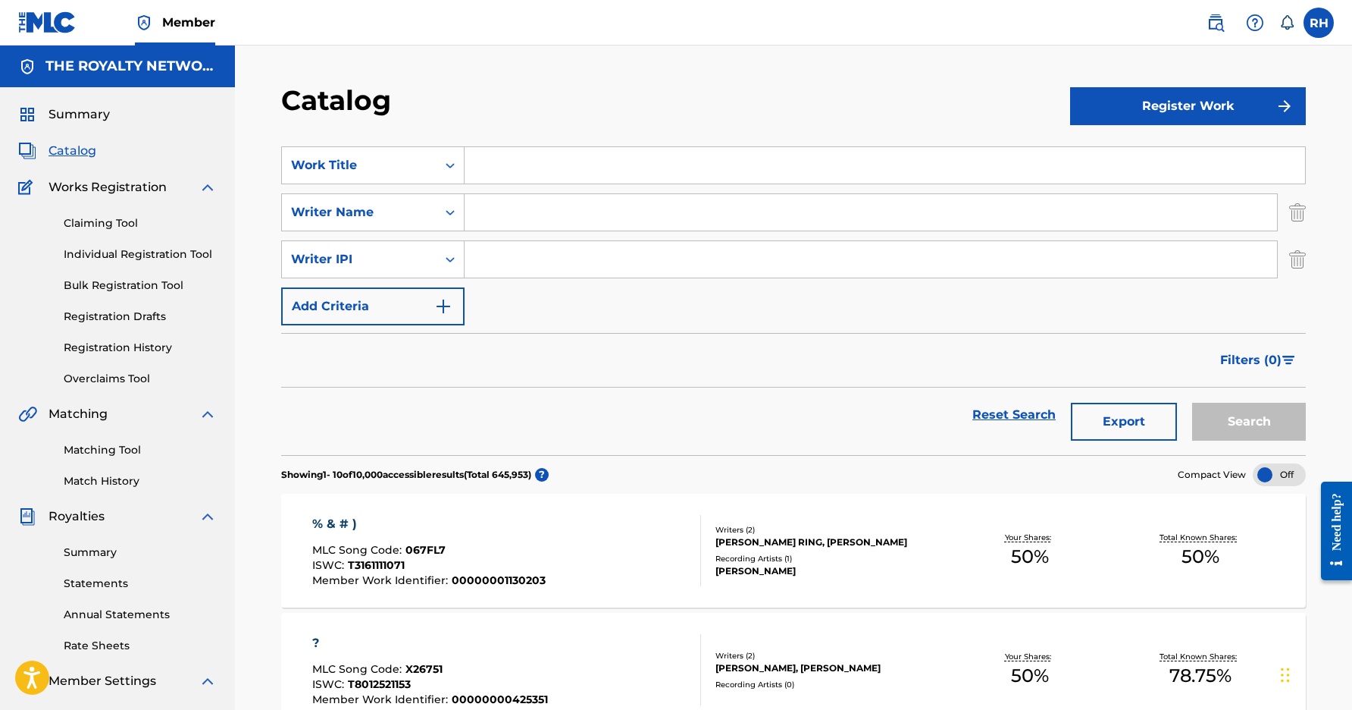
click at [443, 295] on button "Add Criteria" at bounding box center [372, 306] width 183 height 38
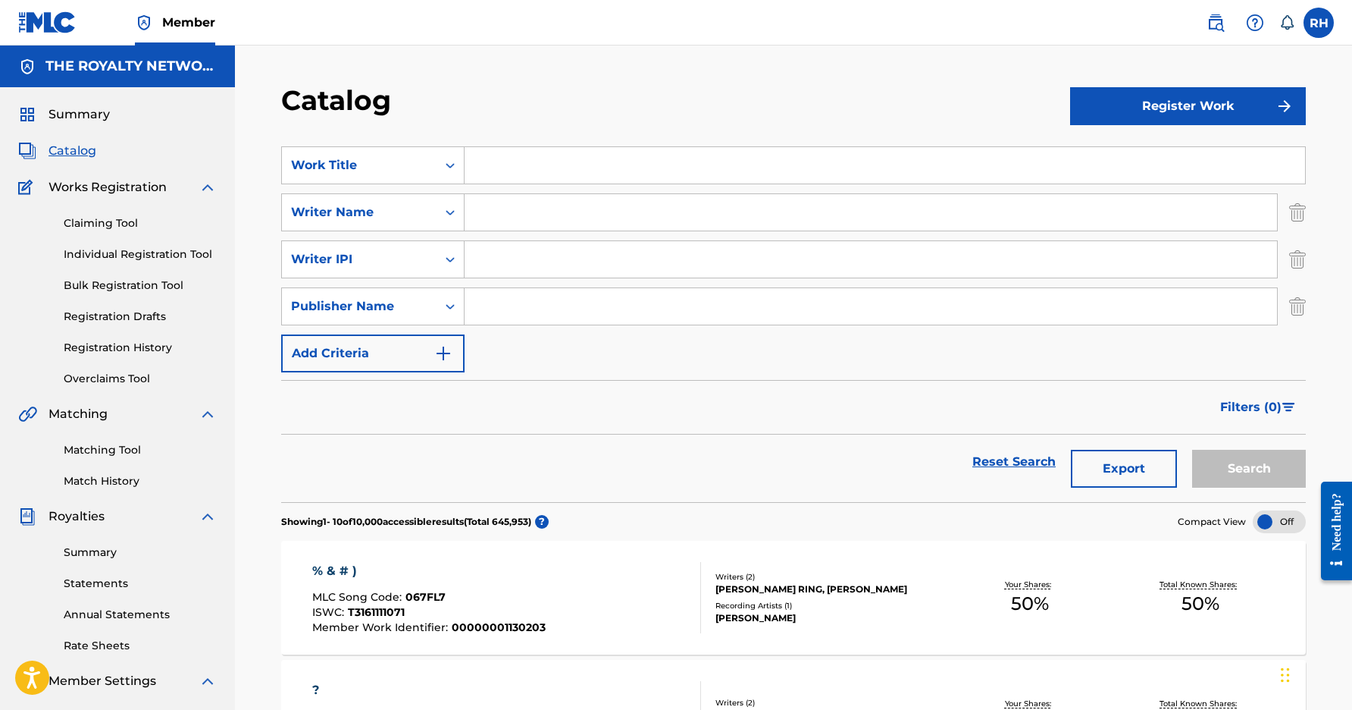
click at [1295, 215] on img "Search Form" at bounding box center [1297, 212] width 17 height 38
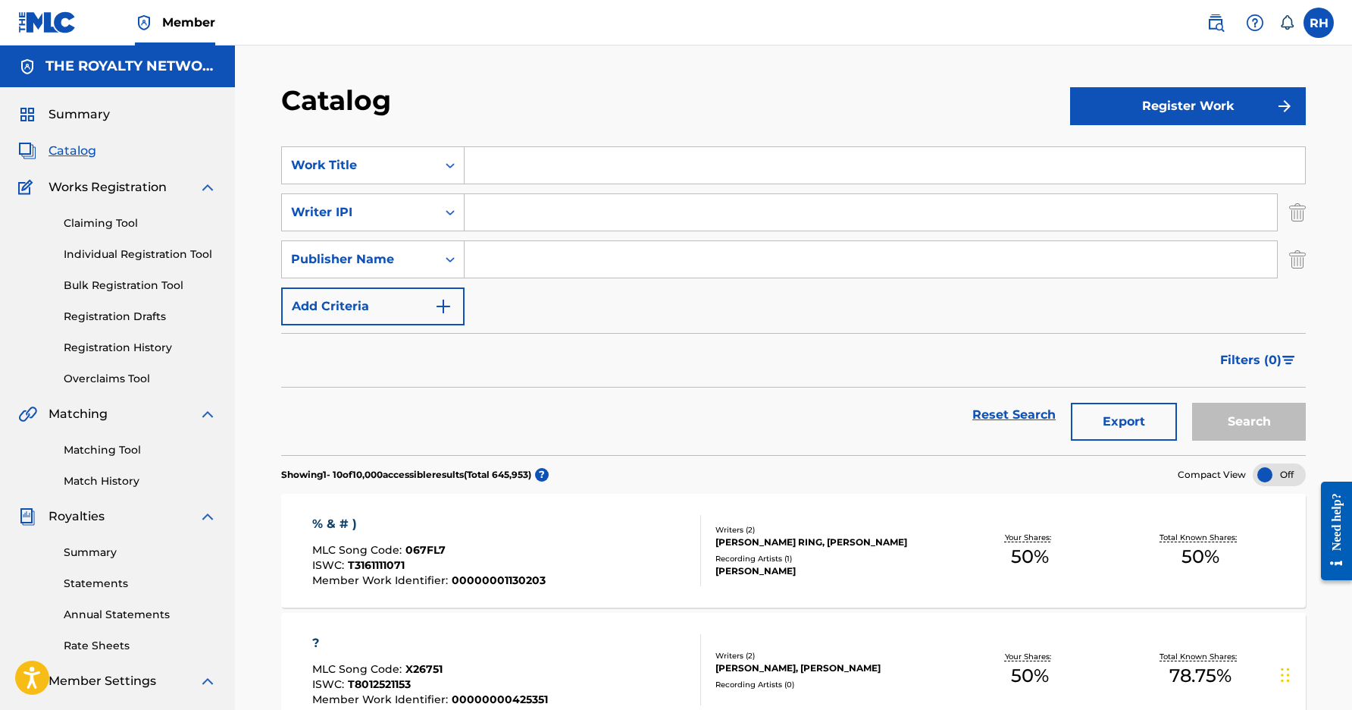
click at [1295, 215] on img "Search Form" at bounding box center [1297, 212] width 17 height 38
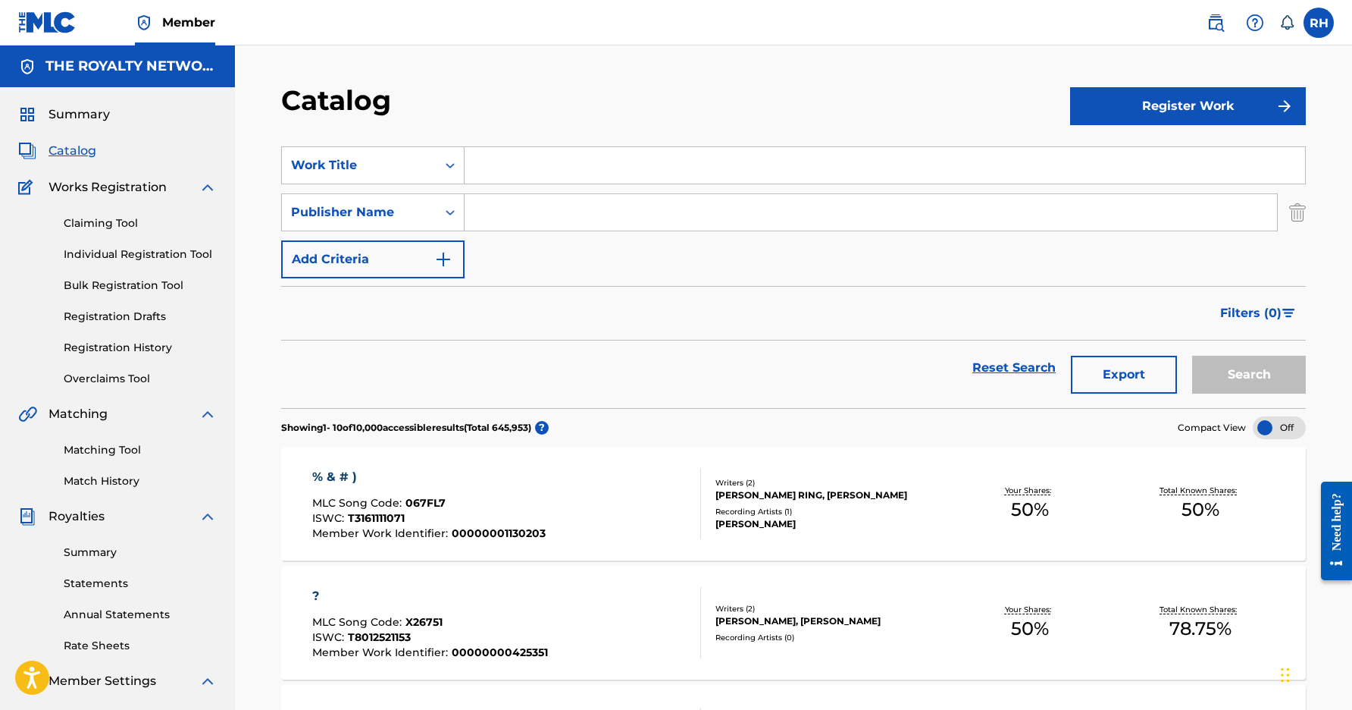
click at [1295, 215] on img "Search Form" at bounding box center [1297, 212] width 17 height 38
click at [1295, 216] on div "SearchWithCriteriaf23a84ed-e4c4-4021-b35d-ac7da1879b3d Work Title SearchWithCri…" at bounding box center [793, 212] width 1025 height 132
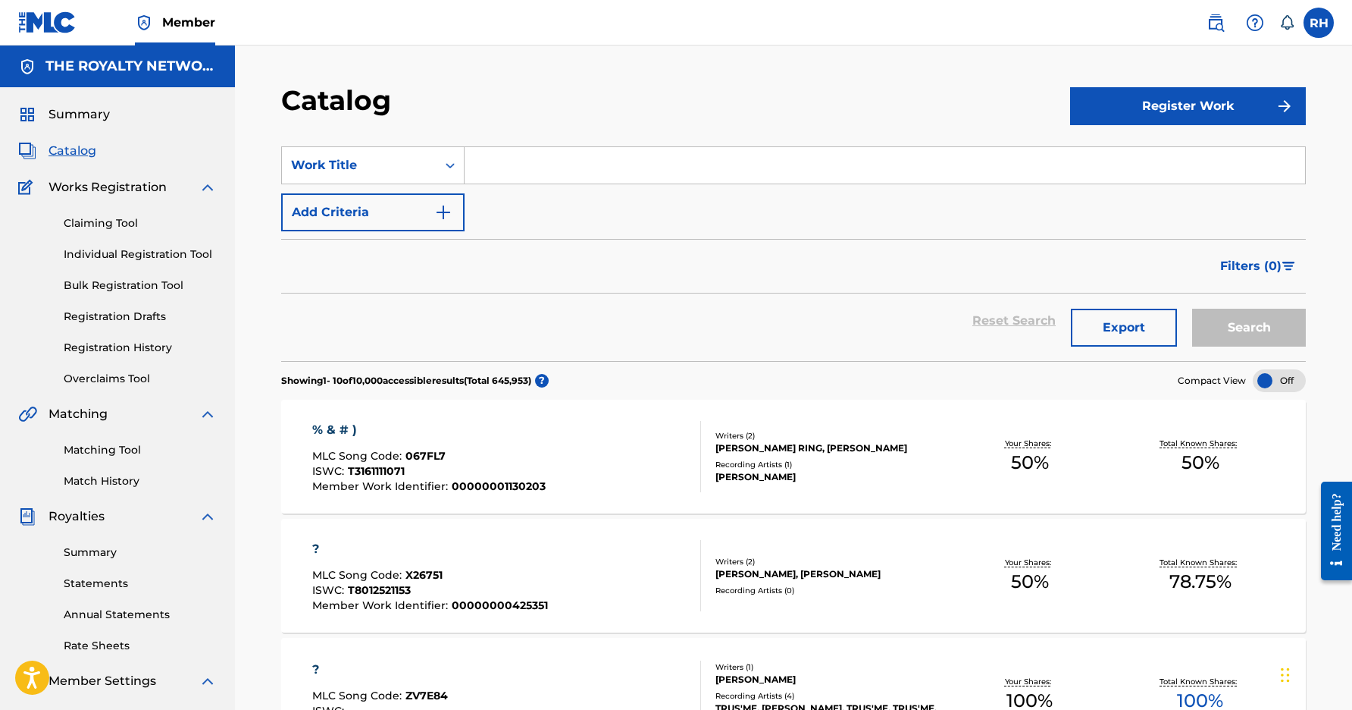
drag, startPoint x: 1295, startPoint y: 216, endPoint x: 1258, endPoint y: 26, distance: 193.9
click at [1258, 26] on img at bounding box center [1255, 23] width 18 height 18
click at [1218, 25] on img at bounding box center [1216, 23] width 18 height 18
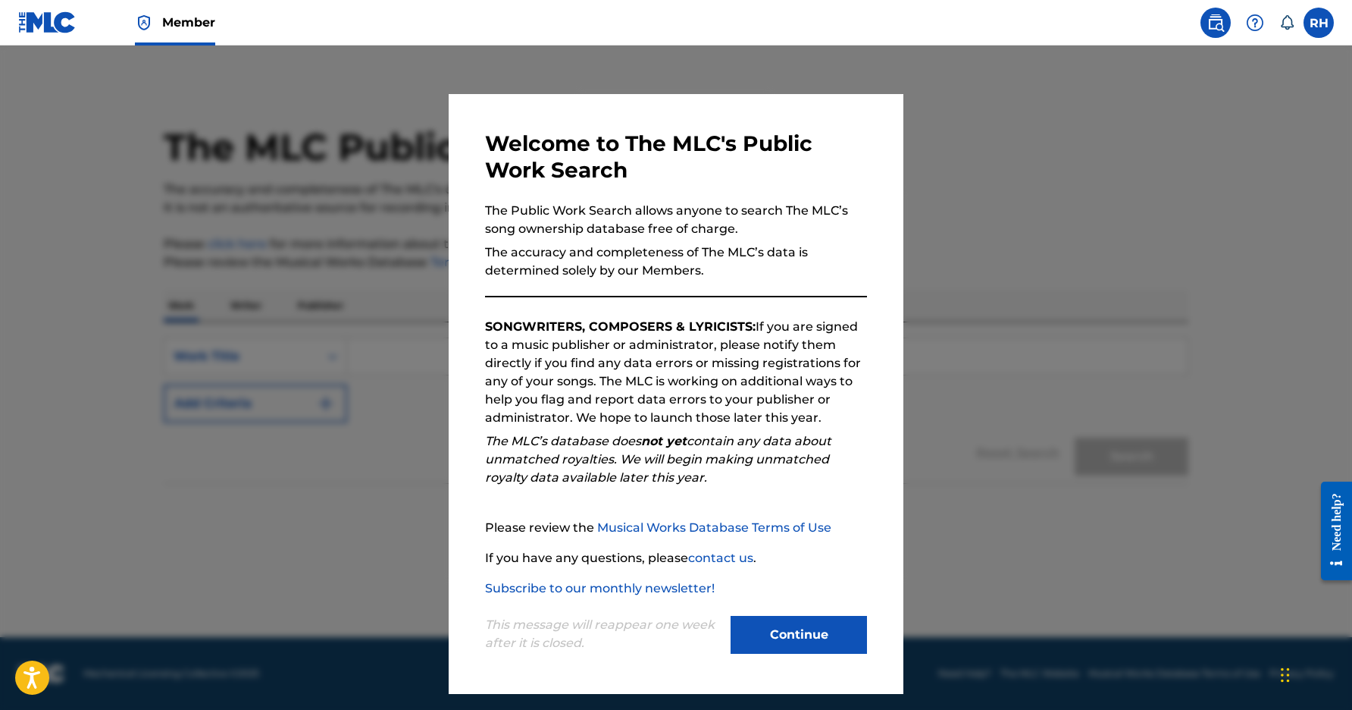
click at [827, 619] on button "Continue" at bounding box center [799, 635] width 136 height 38
